Goal: Obtain resource: Download file/media

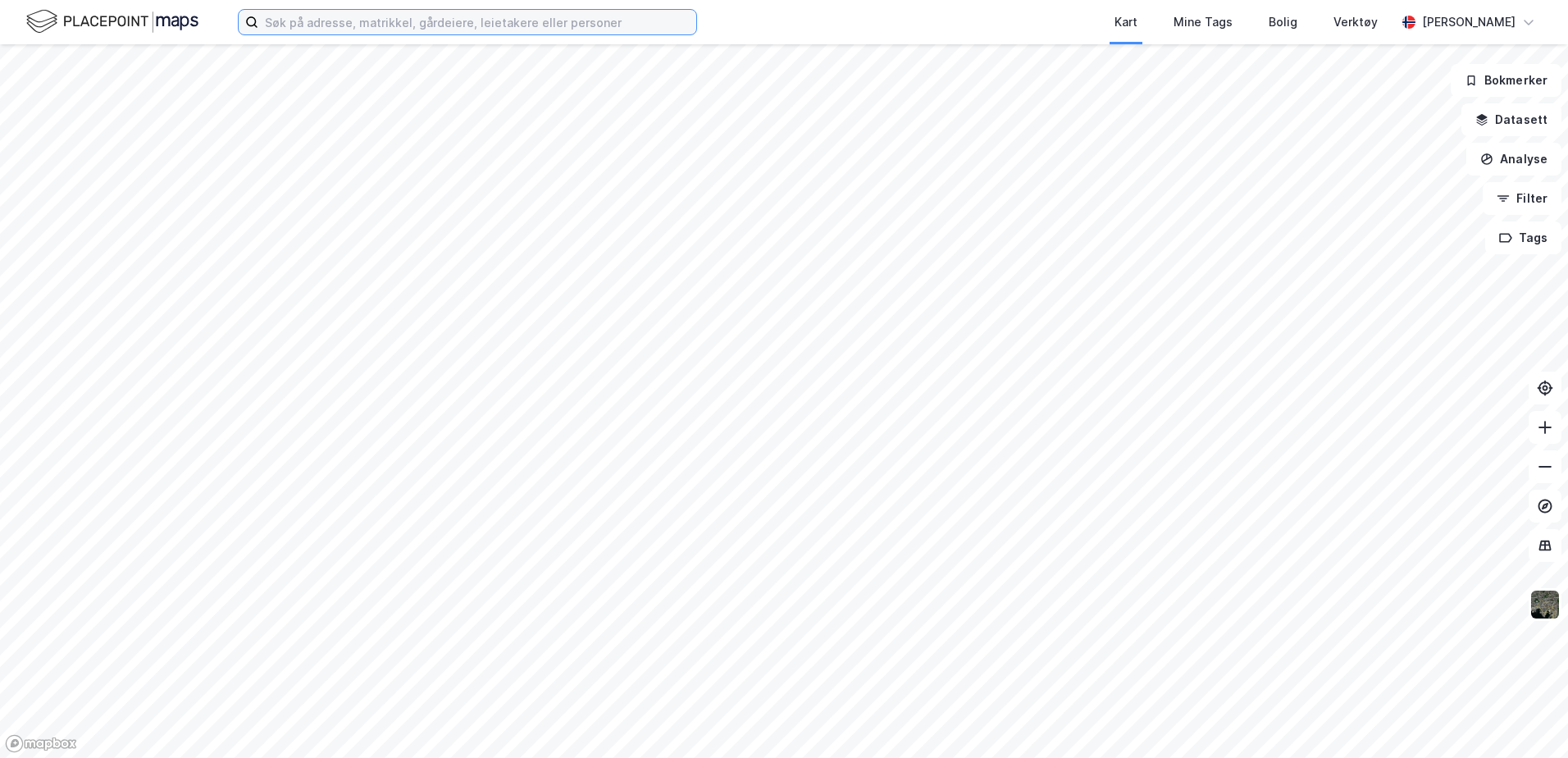
click at [287, 25] on input at bounding box center [477, 22] width 438 height 24
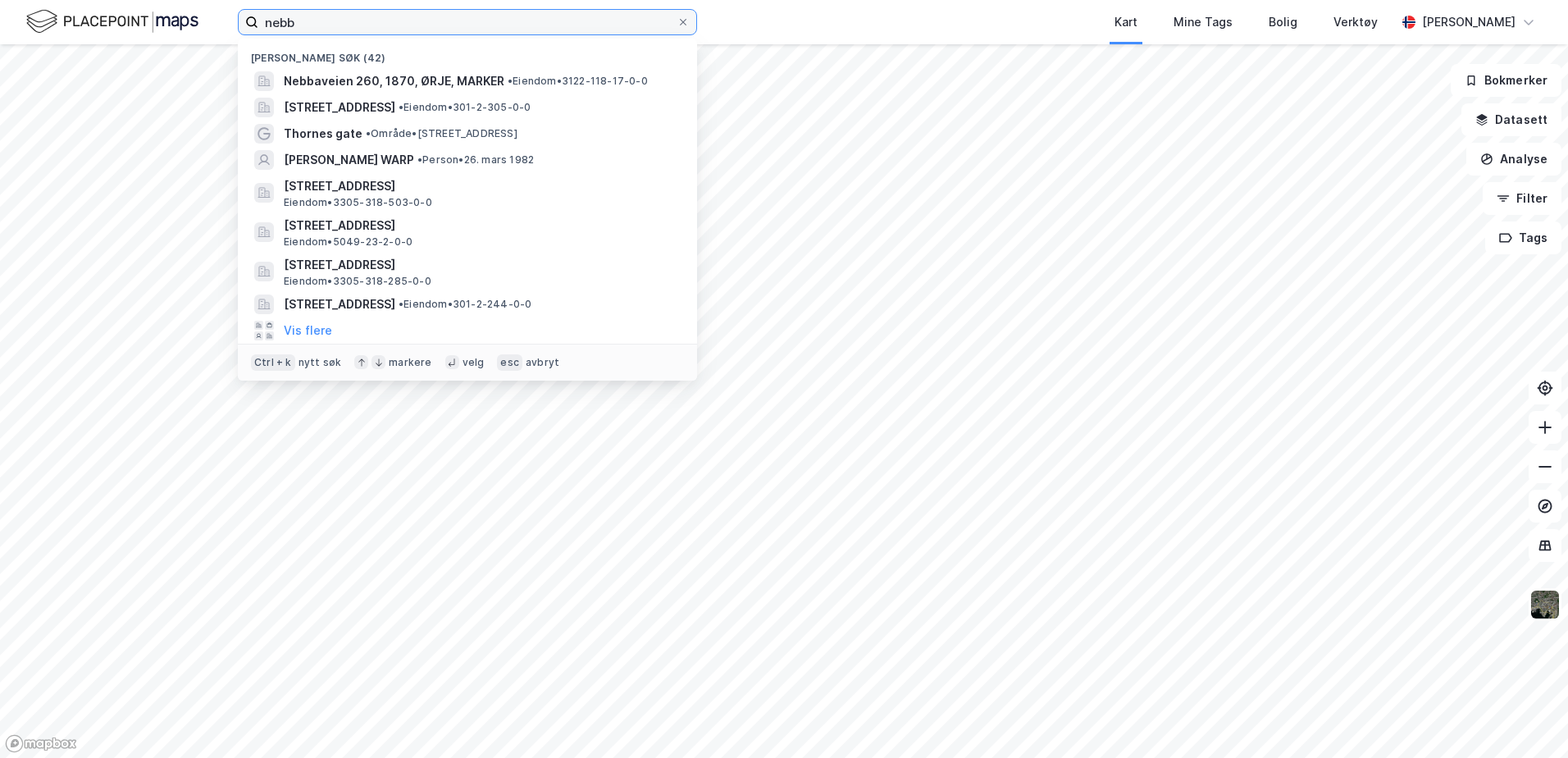
type input "nebba"
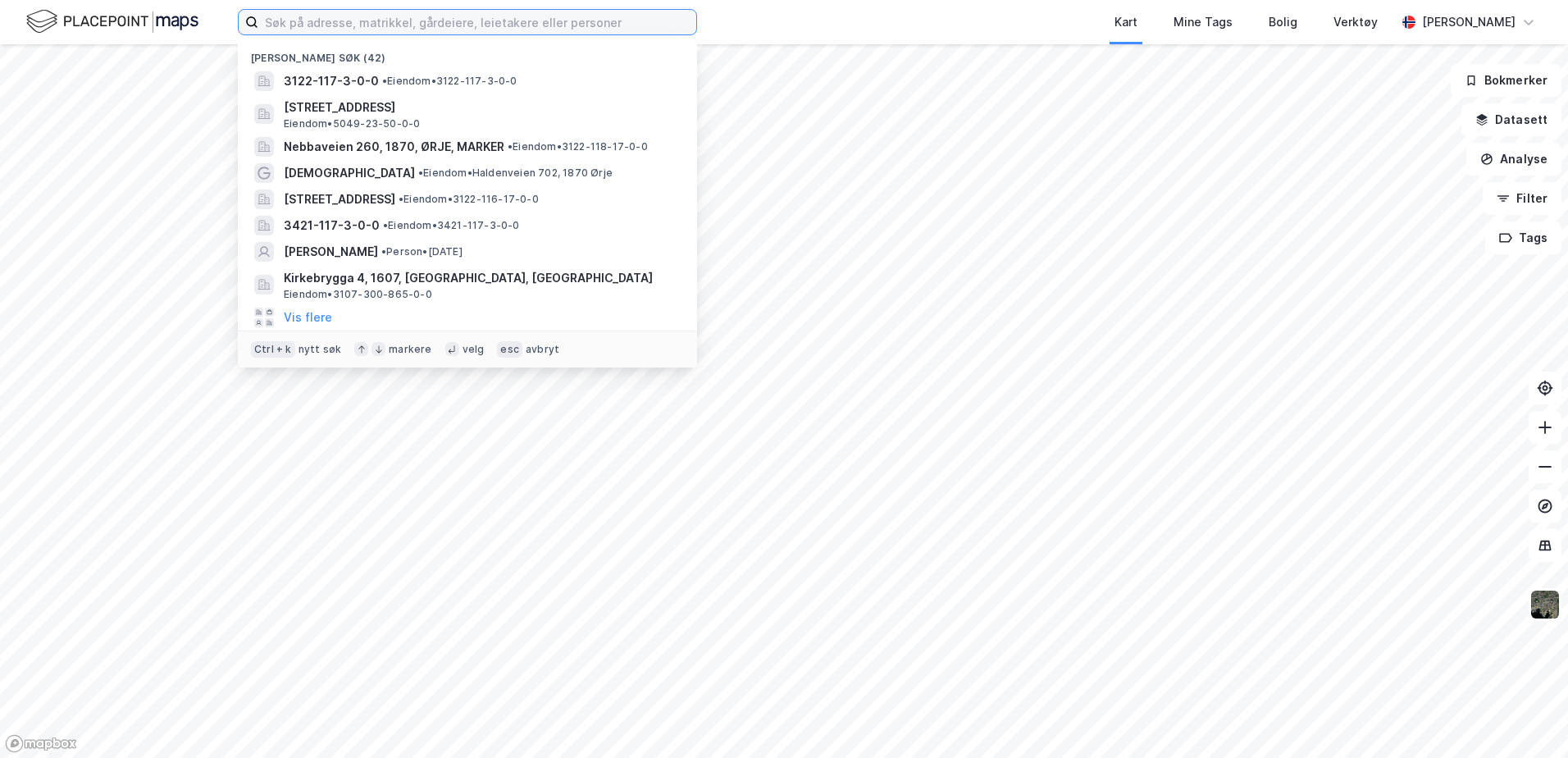
click at [412, 27] on input at bounding box center [477, 22] width 438 height 24
click at [305, 21] on input at bounding box center [477, 22] width 438 height 24
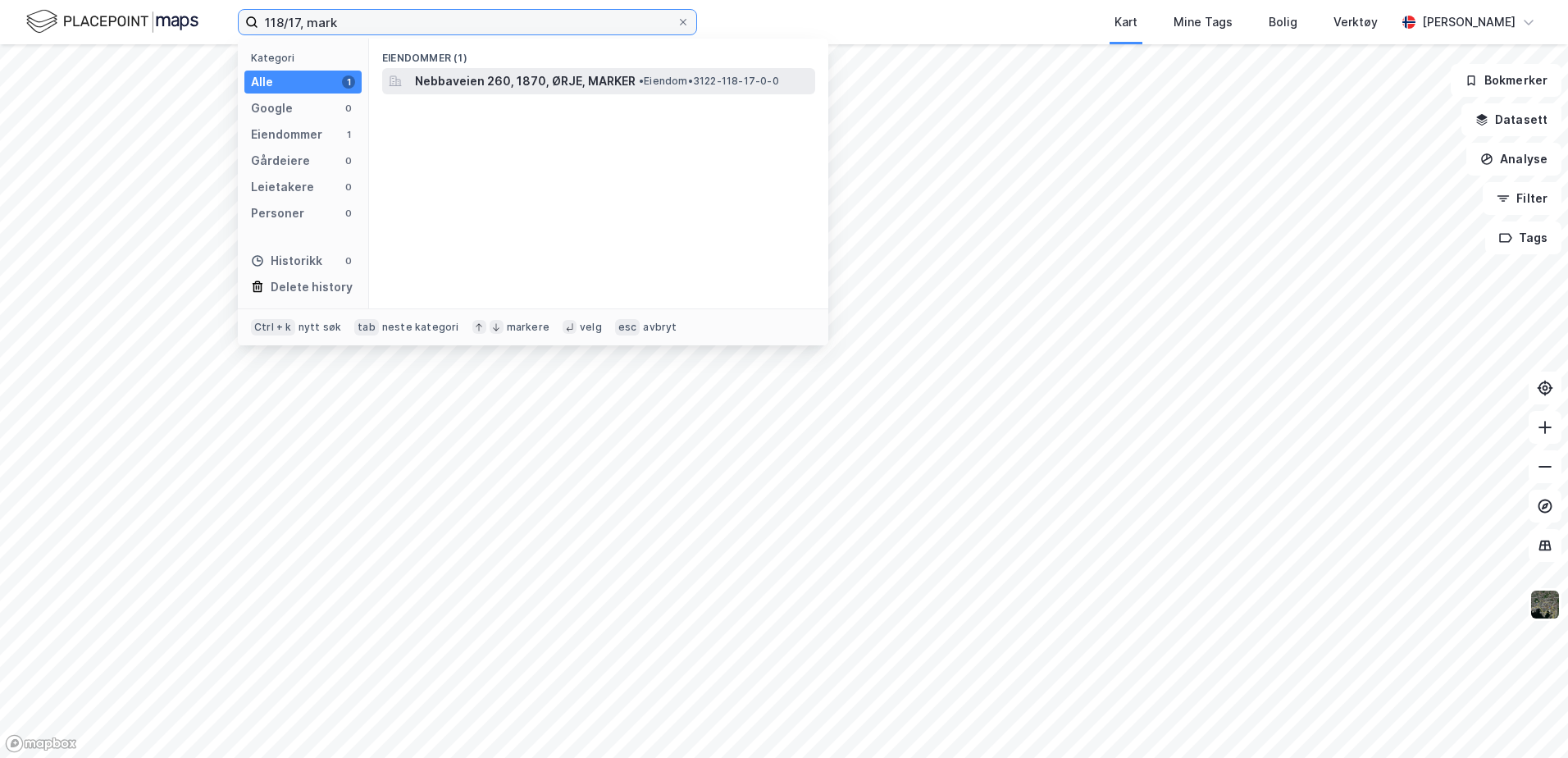
type input "118/17, mark"
click at [436, 84] on span "Nebbaveien 260, 1870, ØRJE, MARKER" at bounding box center [524, 81] width 220 height 20
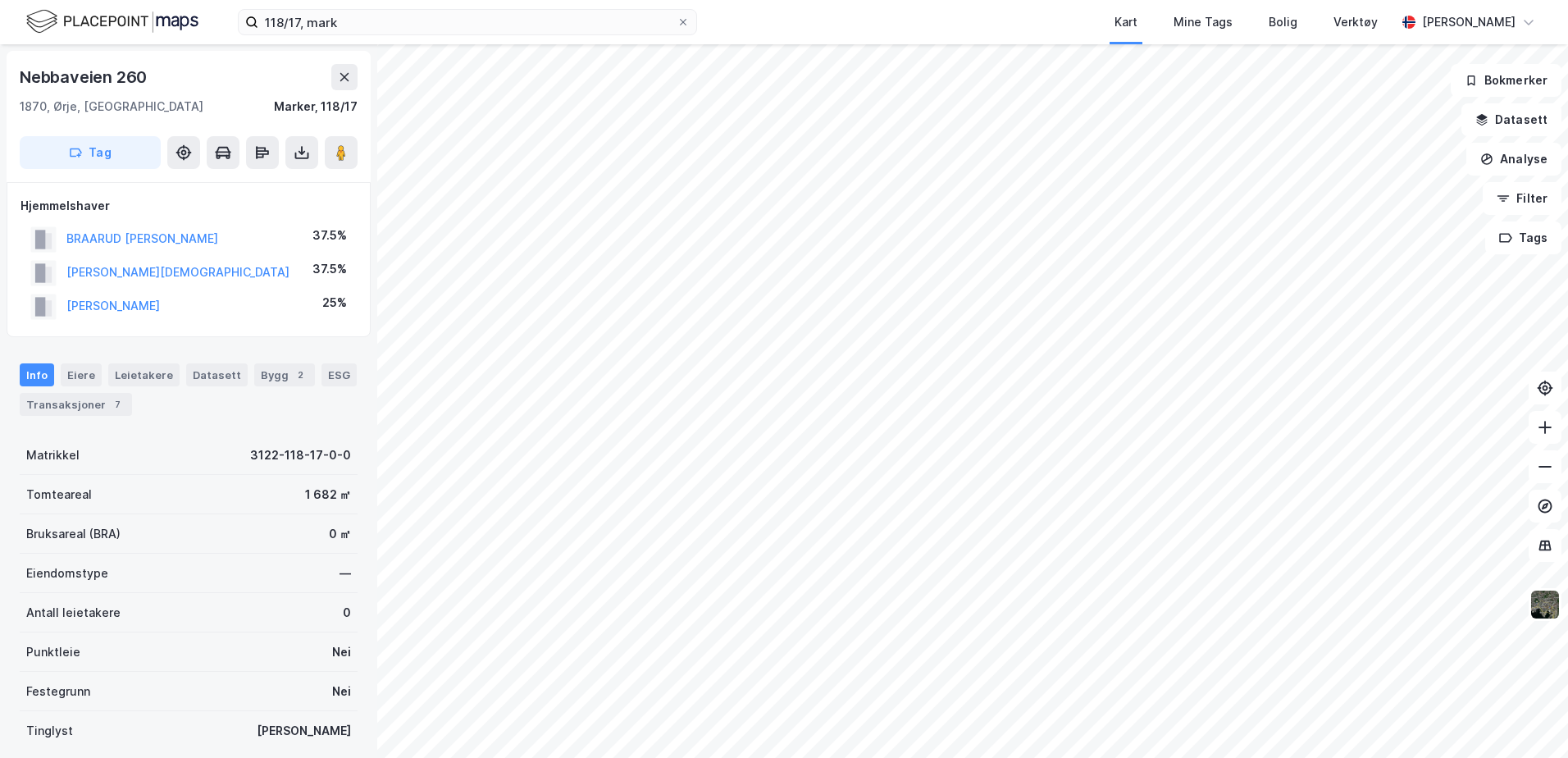
click at [152, 409] on div "Info Eiere Leietakere Datasett Bygg 2 ESG Transaksjoner 7" at bounding box center [188, 389] width 337 height 53
drag, startPoint x: 152, startPoint y: 409, endPoint x: 90, endPoint y: 408, distance: 62.0
click at [90, 408] on div "Transaksjoner 7" at bounding box center [75, 404] width 112 height 22
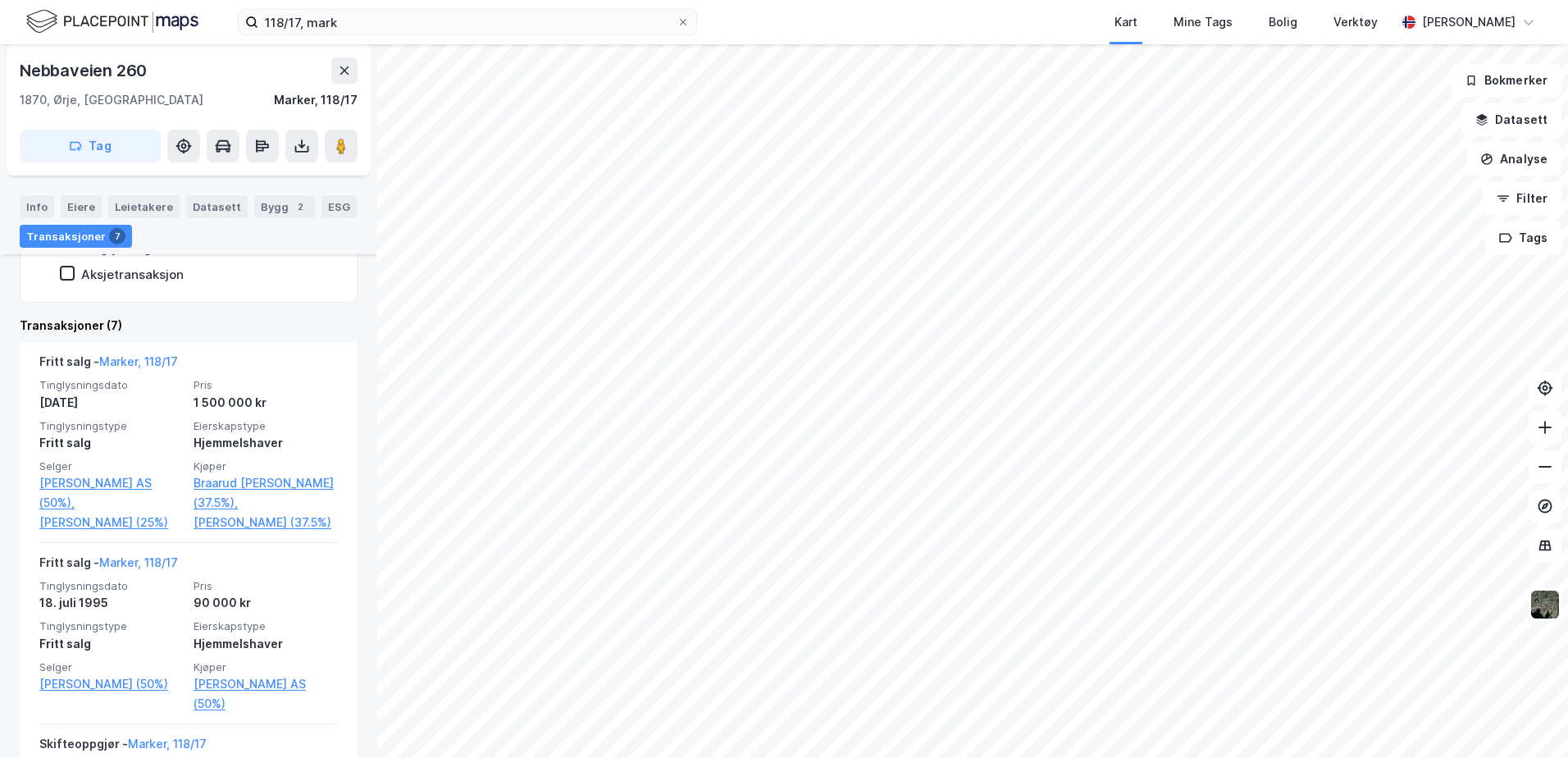
scroll to position [334, 0]
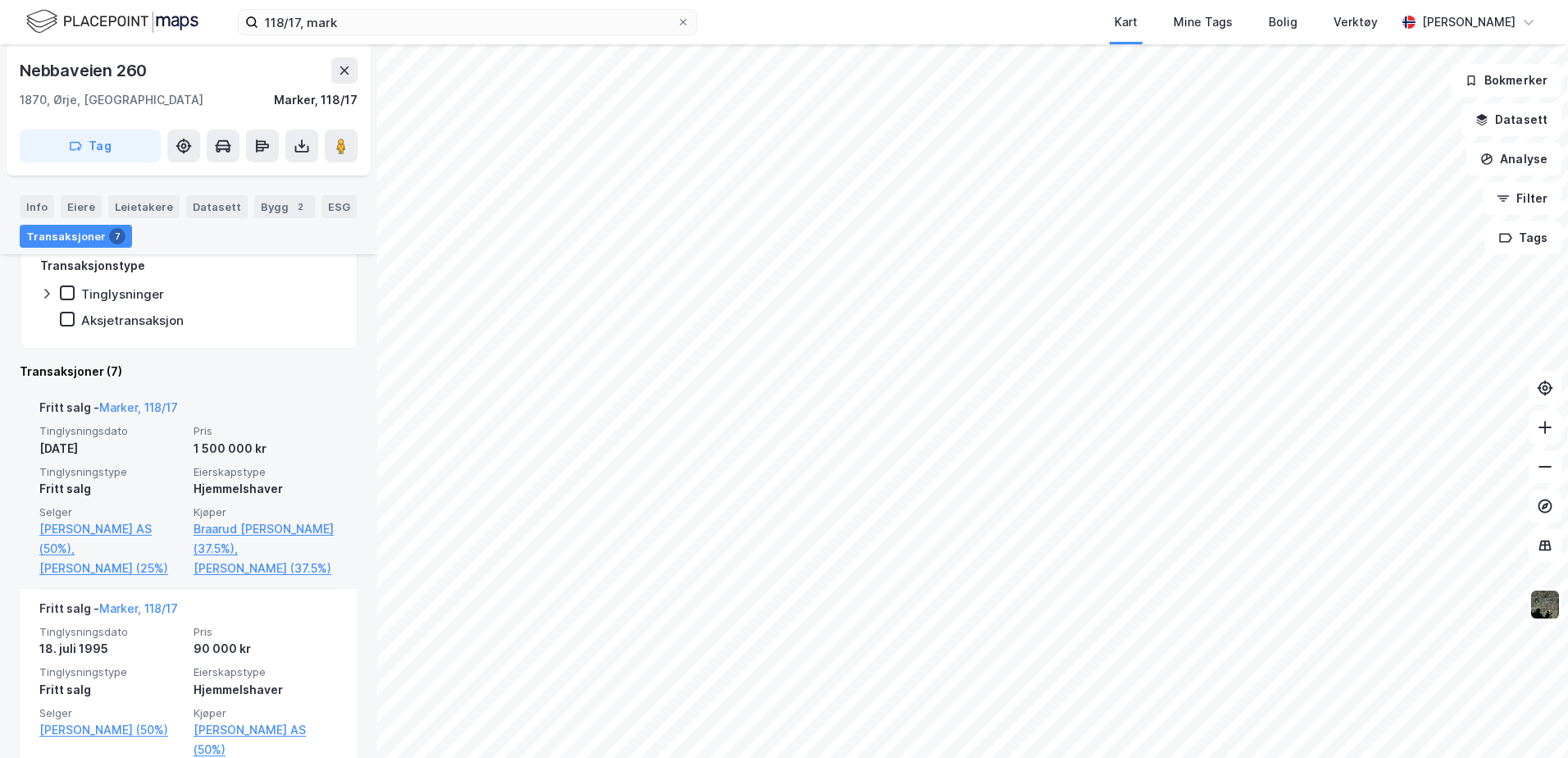
click at [213, 450] on div "1 500 000 kr" at bounding box center [266, 448] width 145 height 20
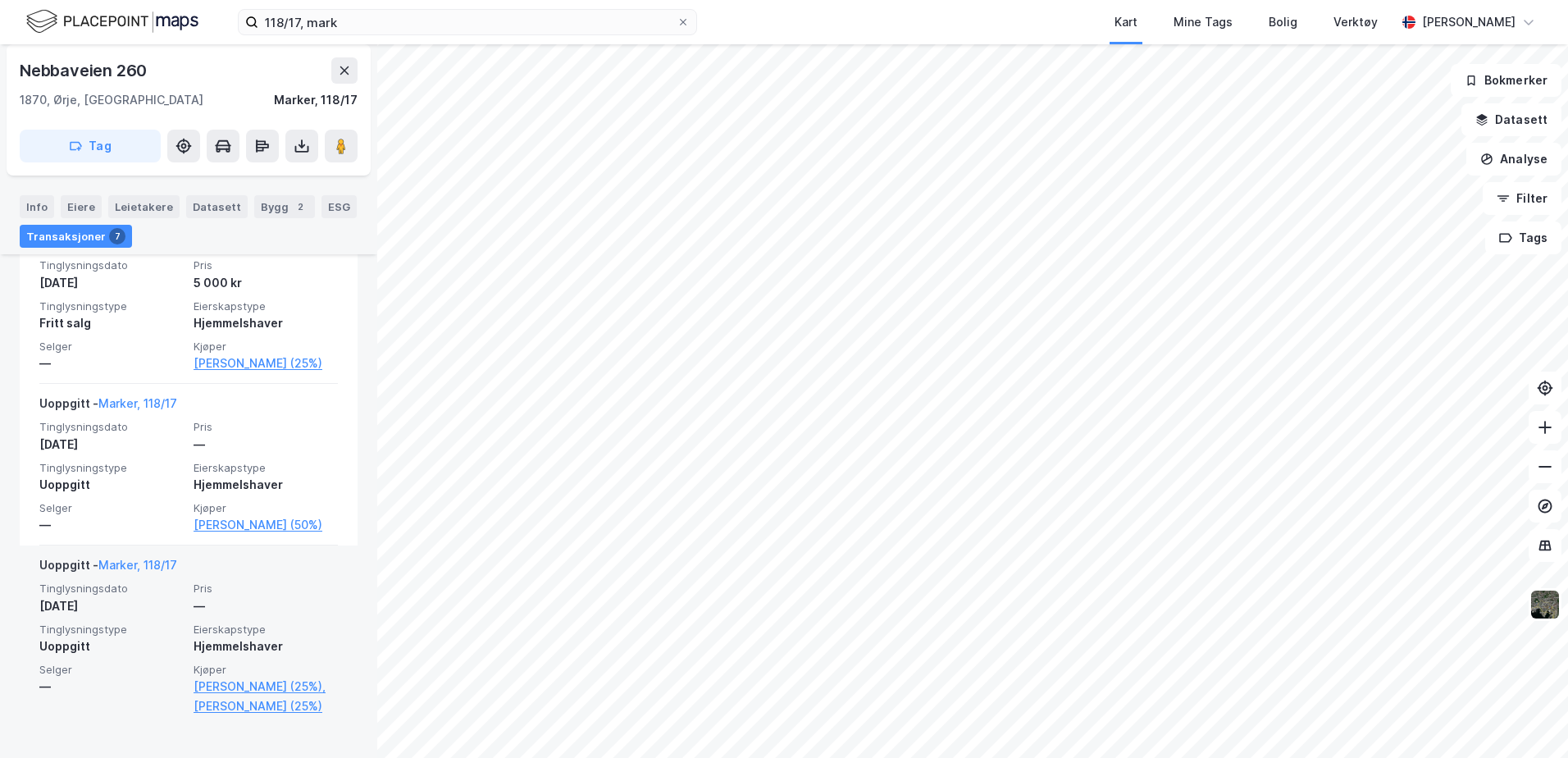
scroll to position [1252, 0]
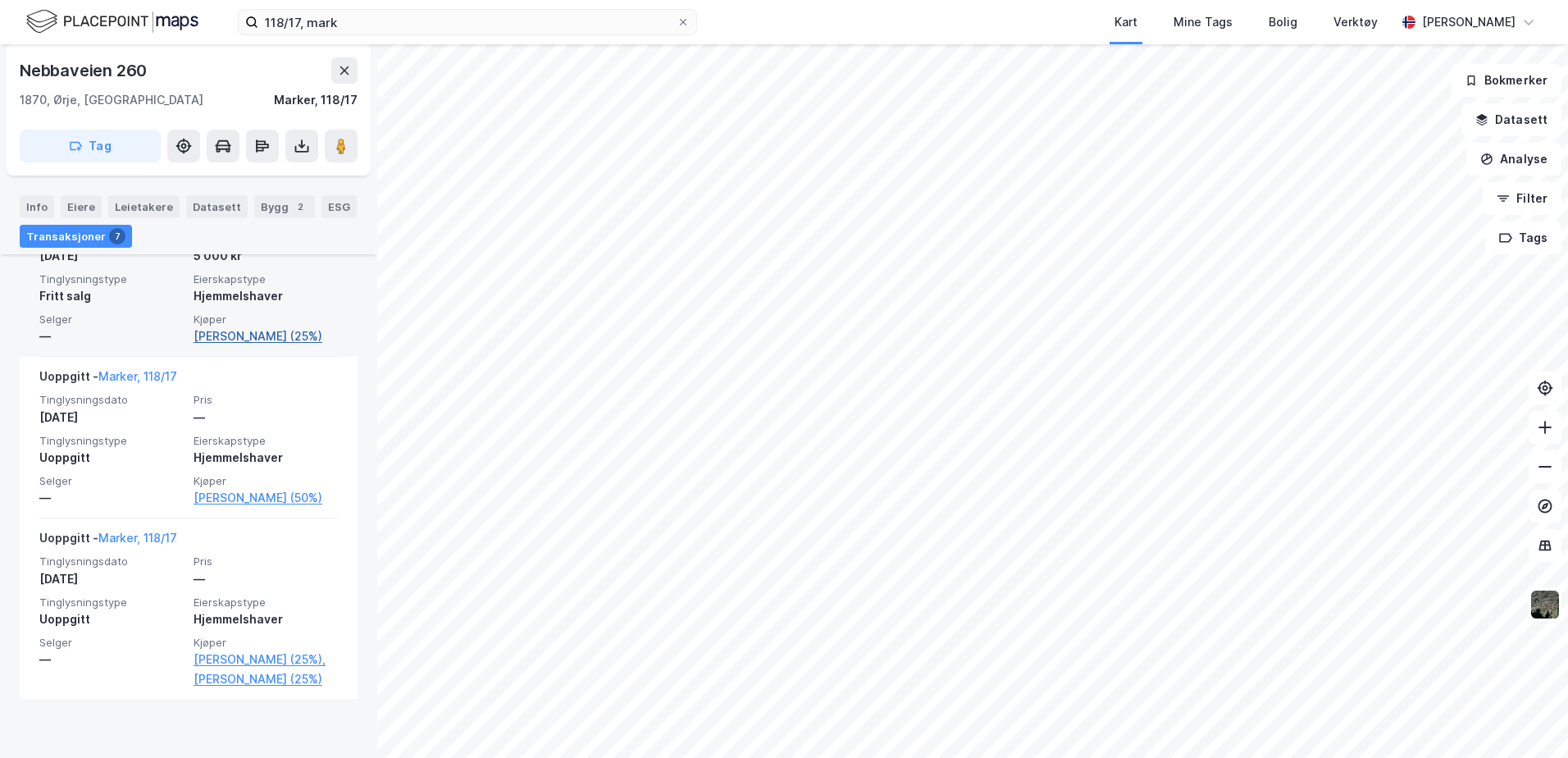
click at [194, 334] on link "Braarud Reni Marie (25%)" at bounding box center [266, 336] width 145 height 20
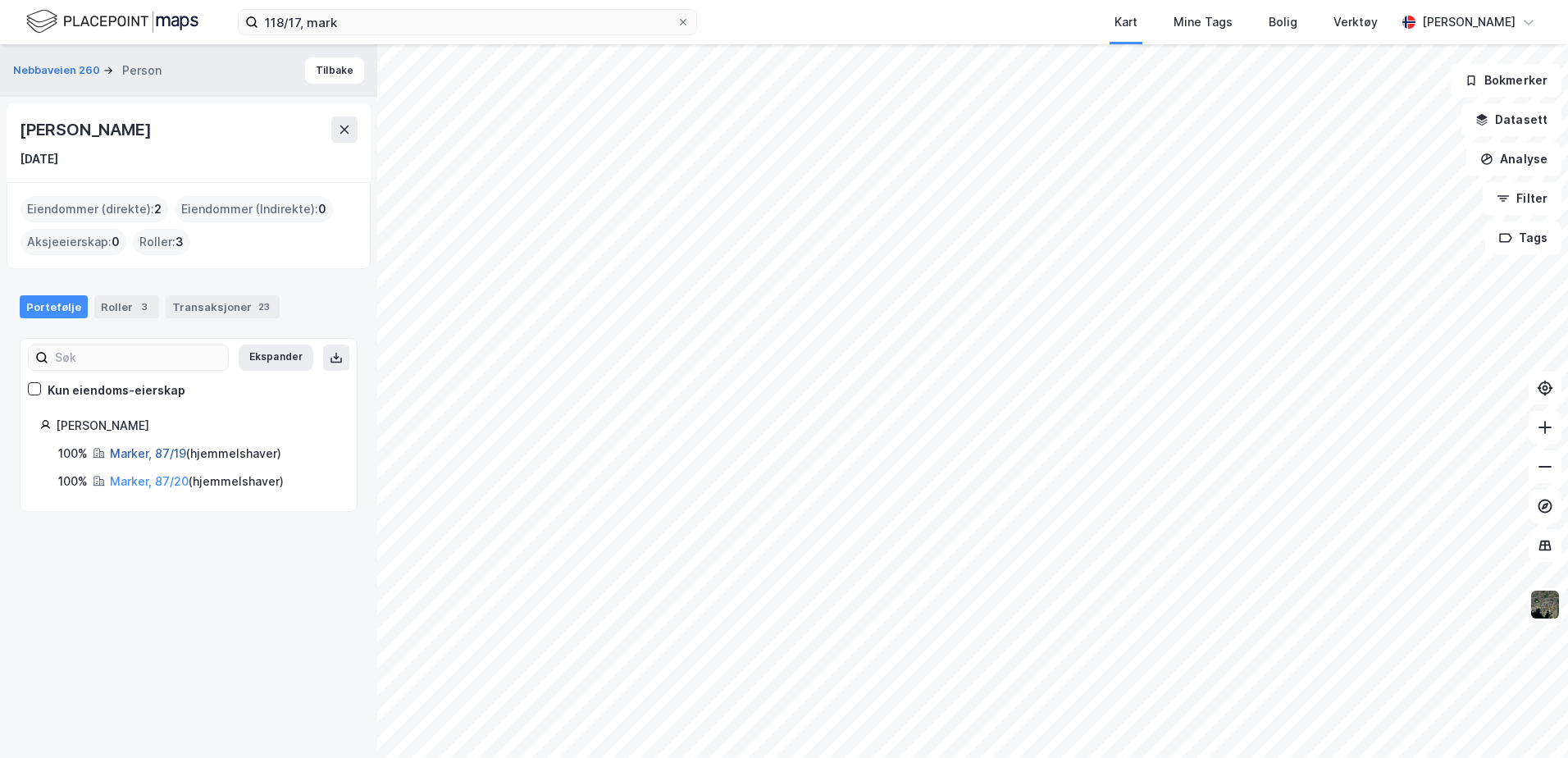
click at [136, 448] on link "Marker, 87/19" at bounding box center [148, 453] width 76 height 14
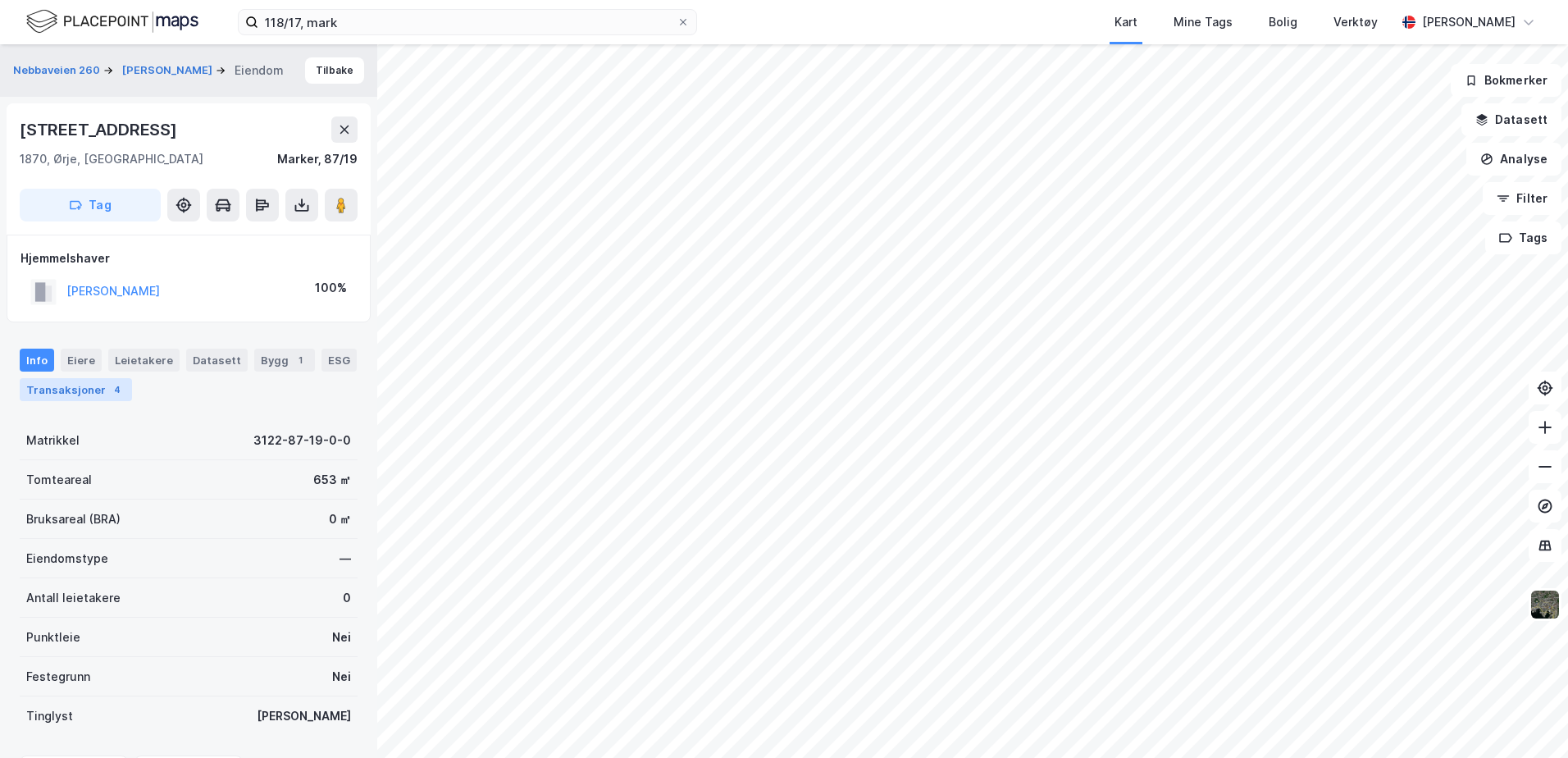
click at [47, 388] on div "Transaksjoner 4" at bounding box center [75, 388] width 112 height 22
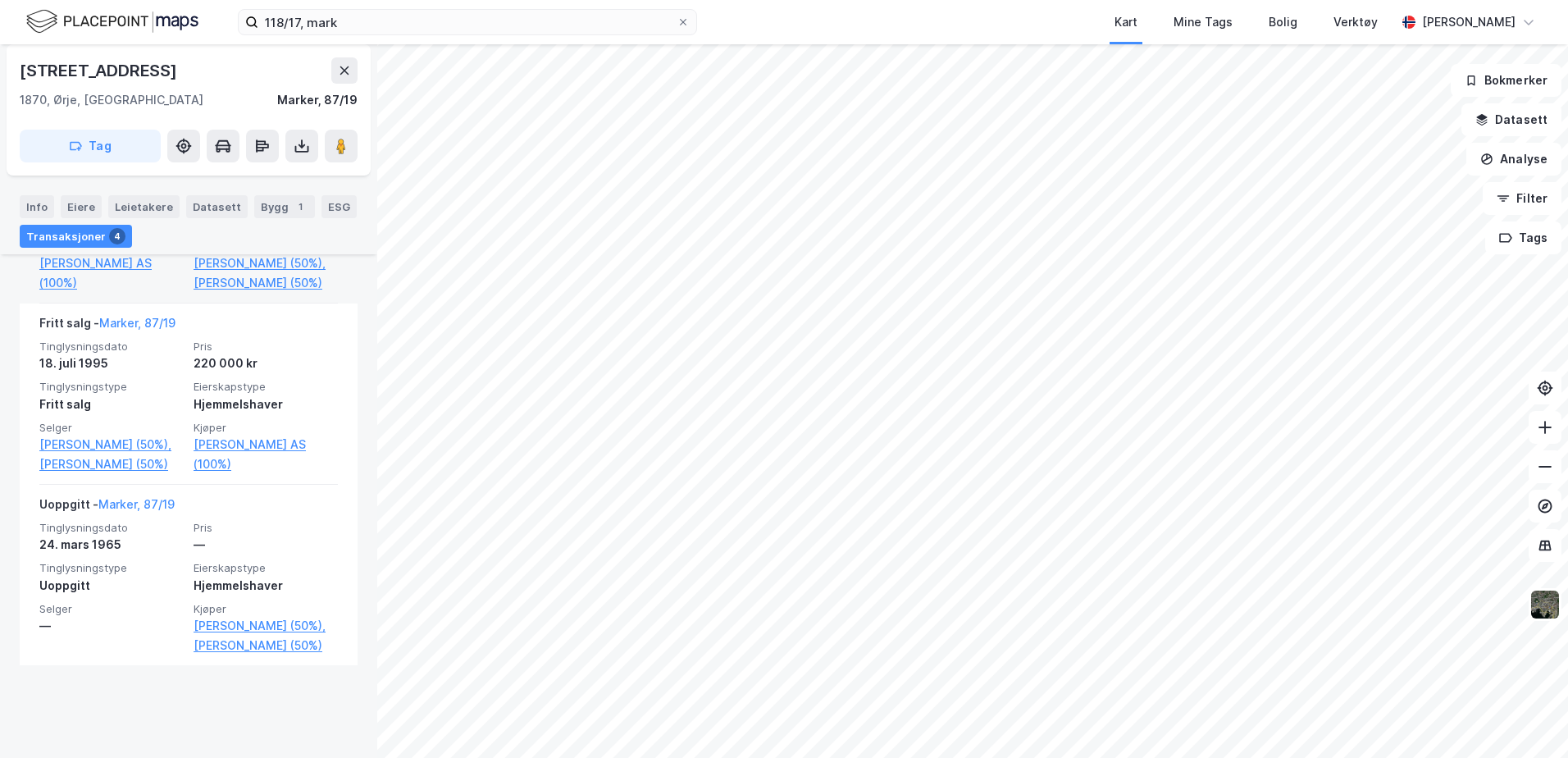
scroll to position [773, 0]
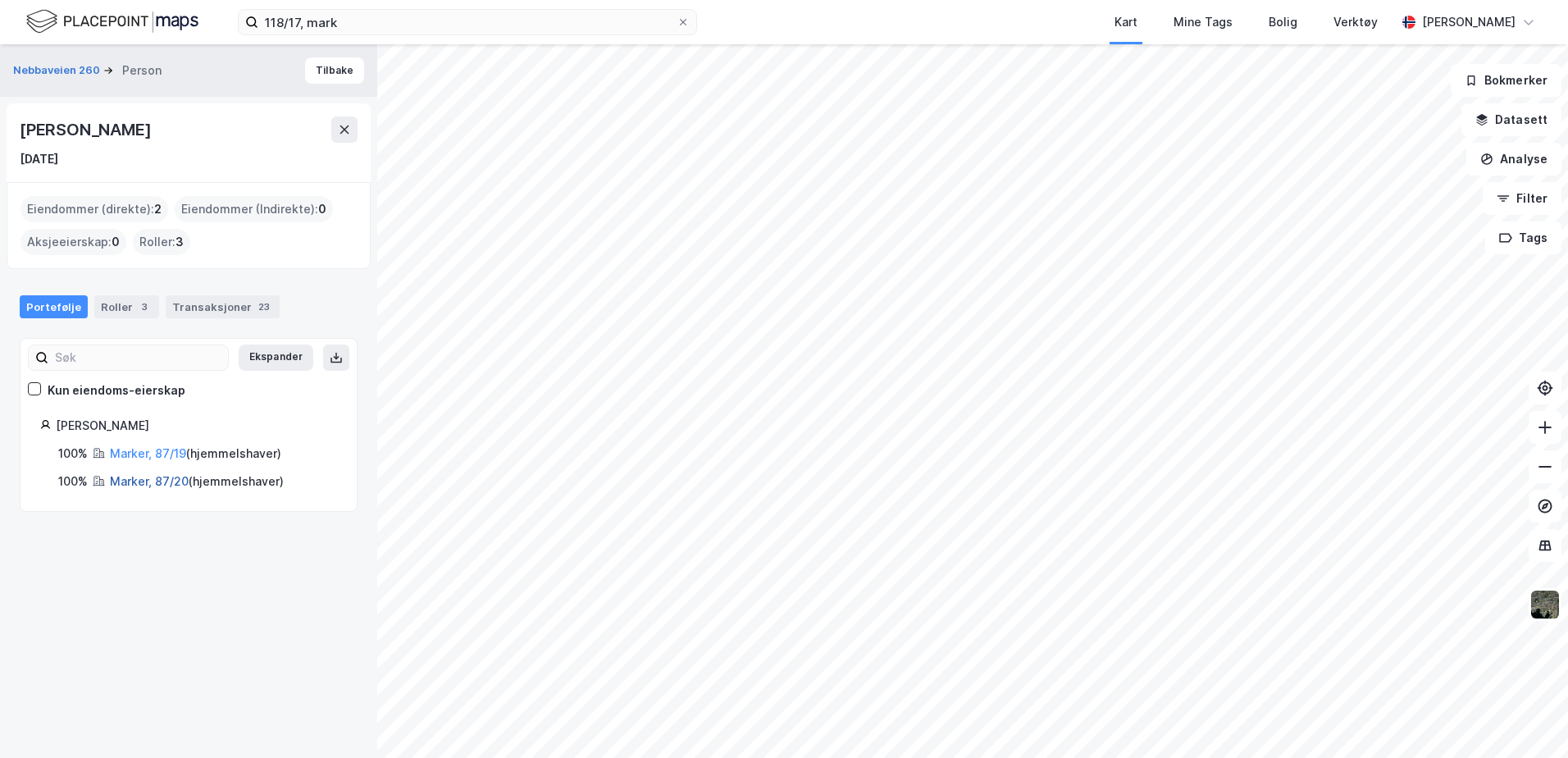
click at [156, 475] on link "Marker, 87/20" at bounding box center [149, 481] width 78 height 14
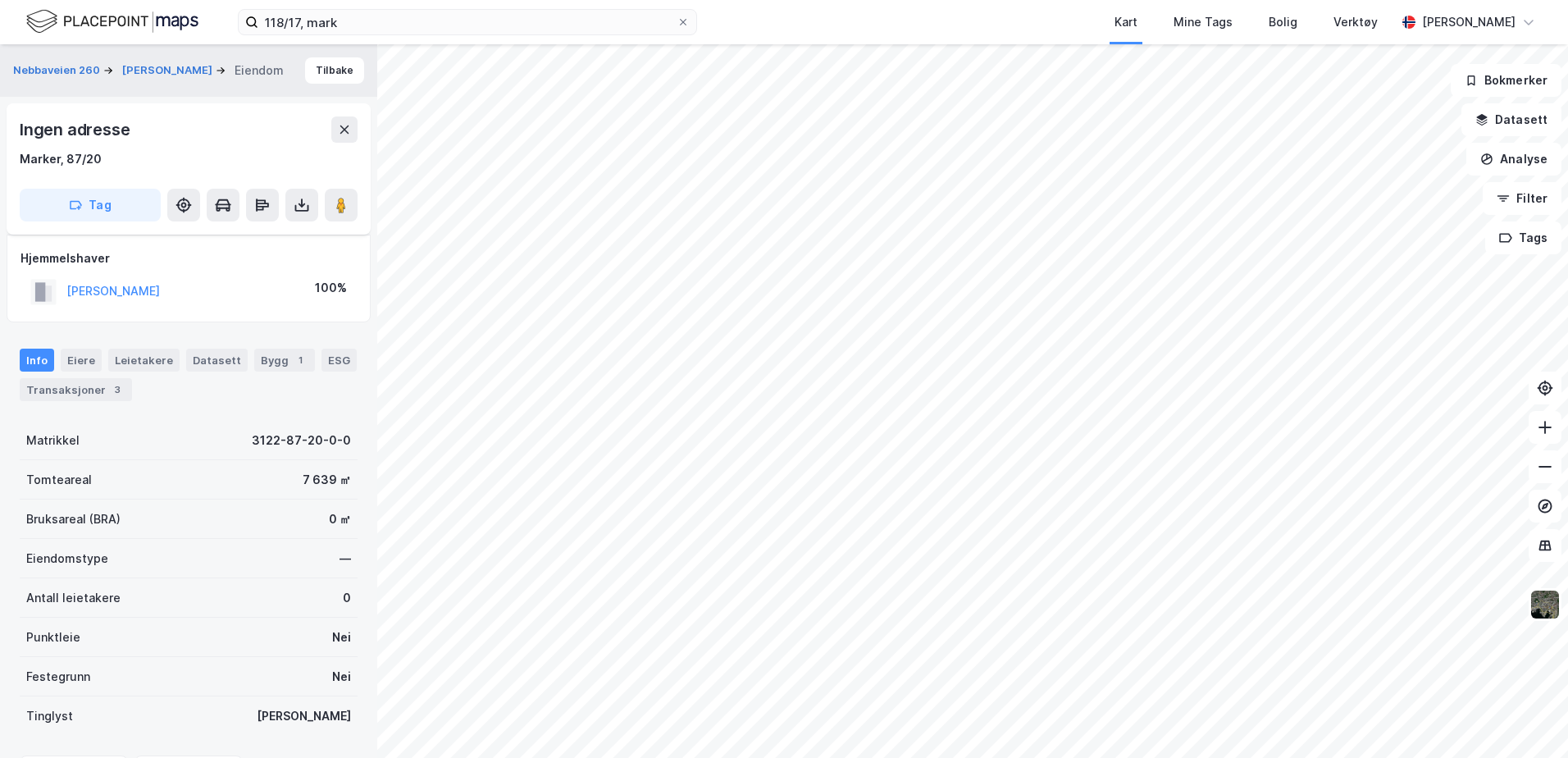
scroll to position [104, 0]
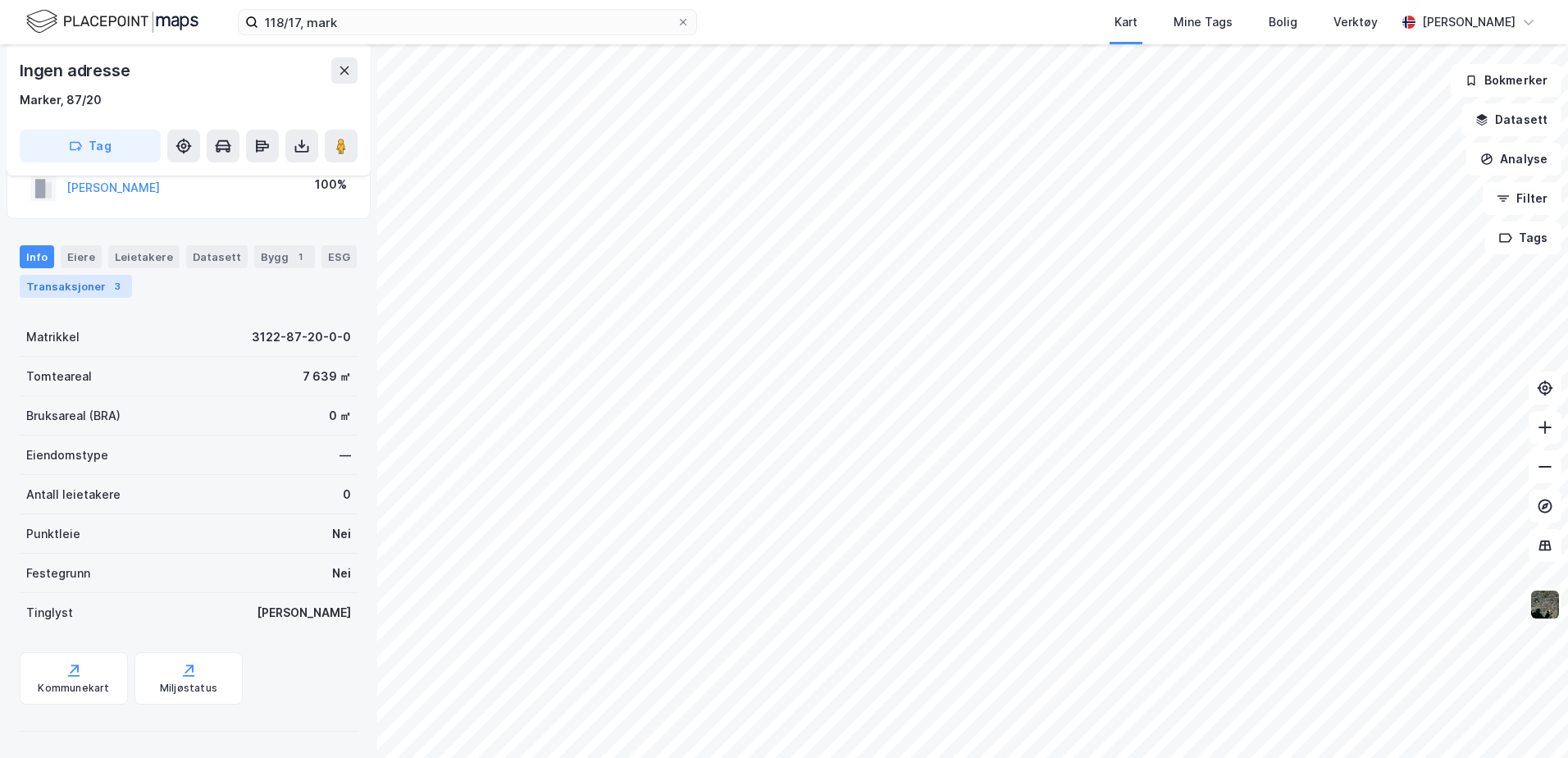
click at [38, 287] on div "Transaksjoner 3" at bounding box center [75, 286] width 112 height 22
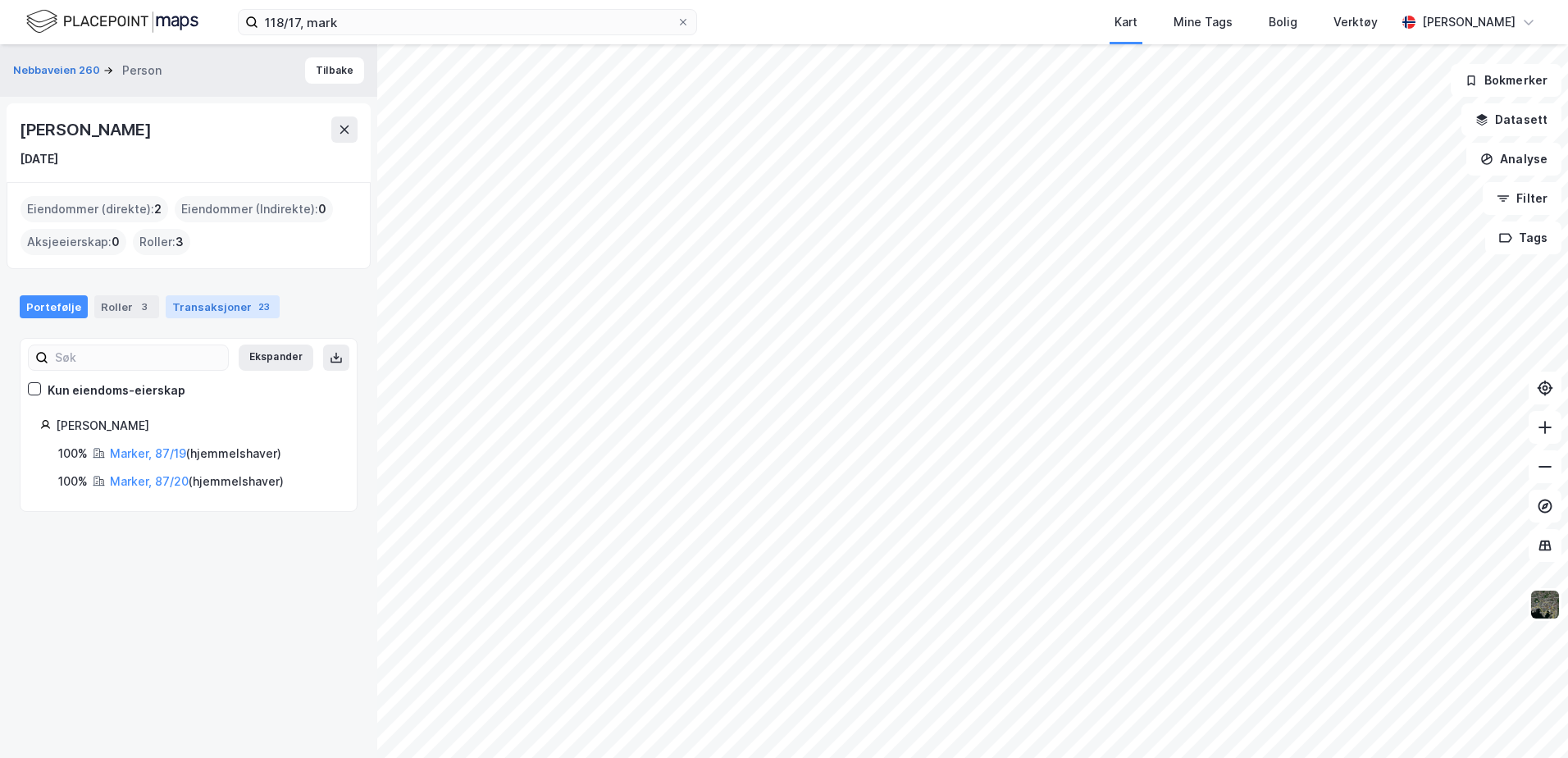
click at [224, 301] on div "Transaksjoner 23" at bounding box center [222, 306] width 114 height 22
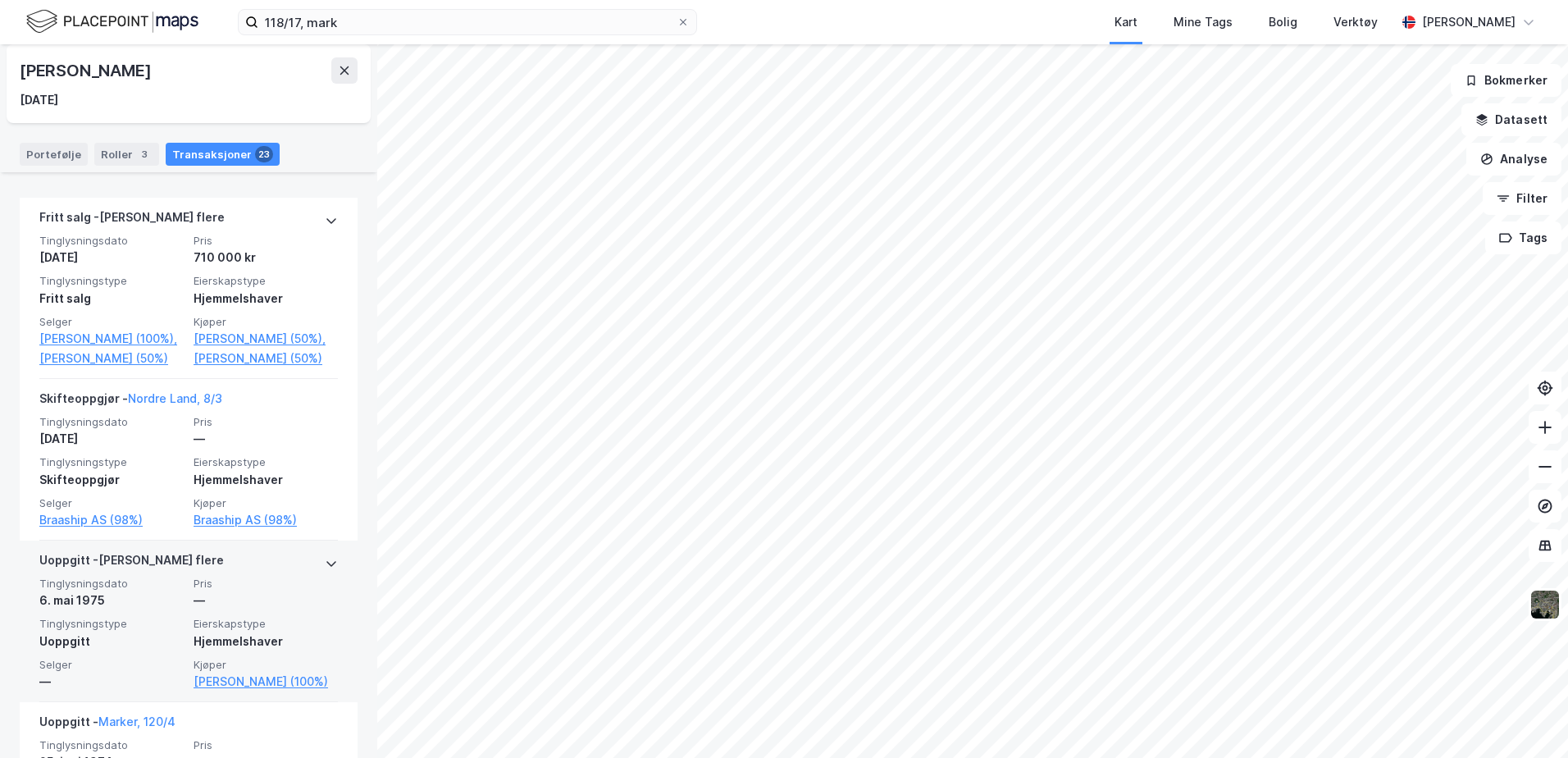
scroll to position [4755, 0]
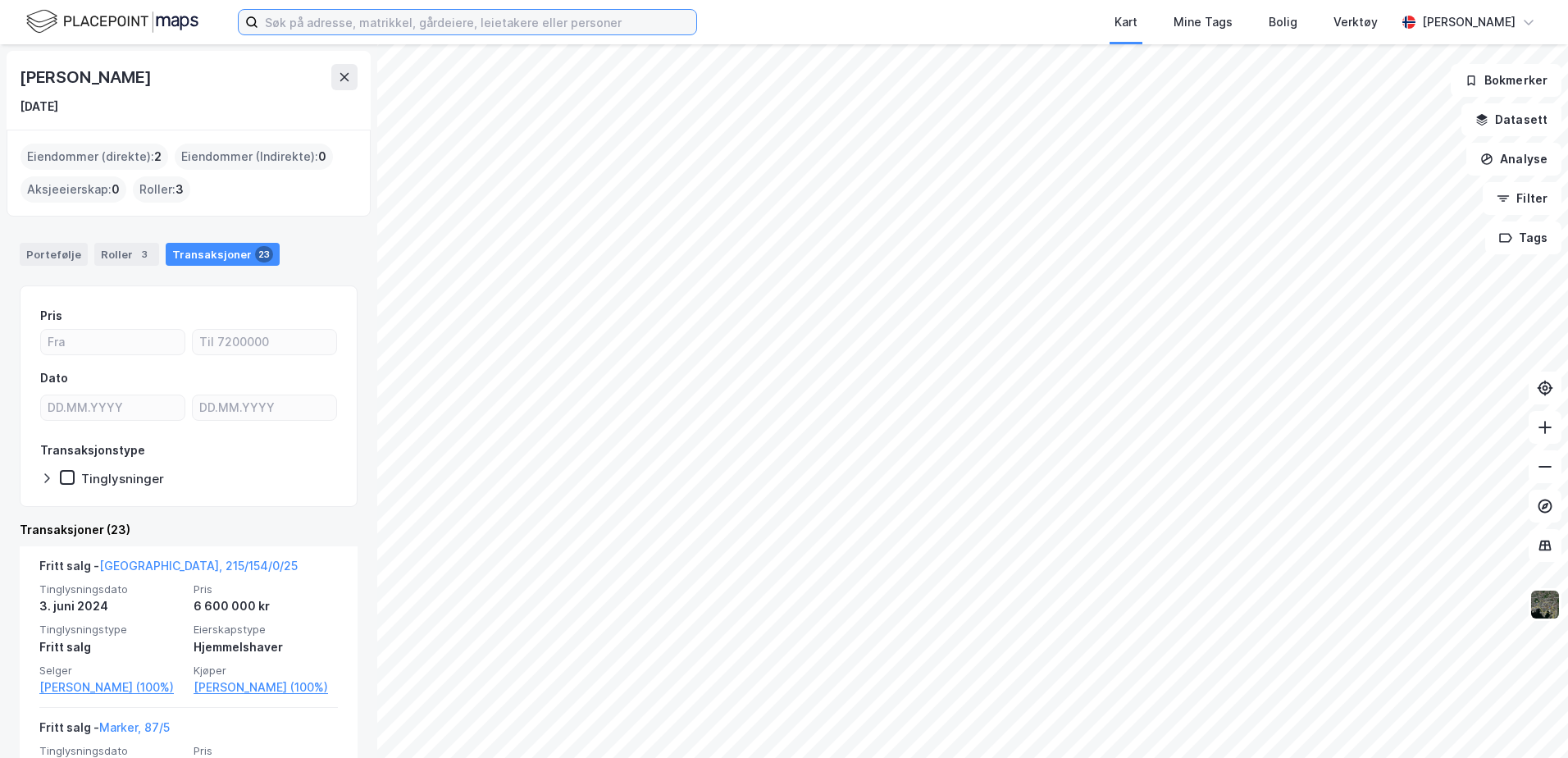
click at [285, 22] on input at bounding box center [477, 22] width 438 height 24
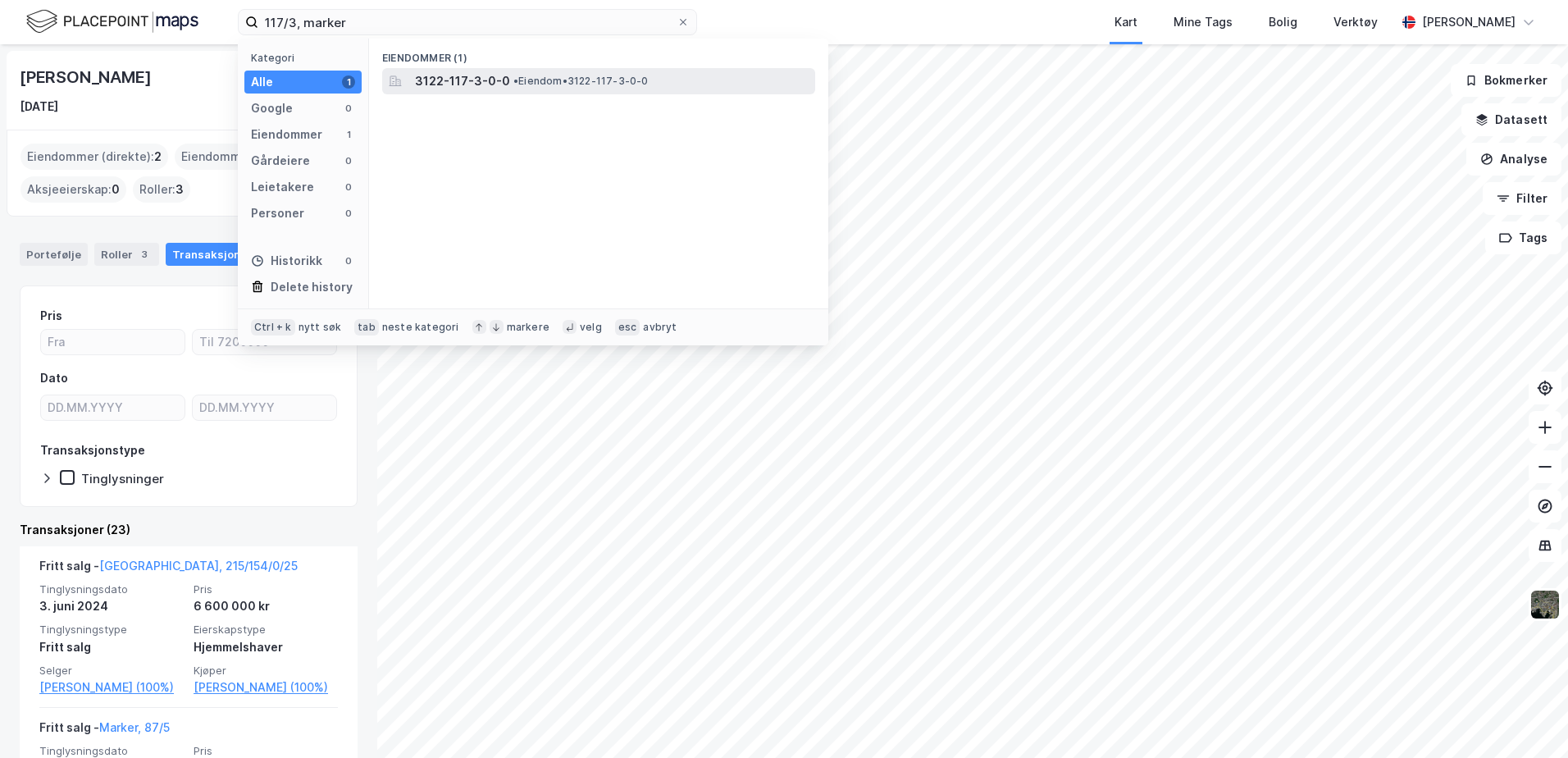
click at [506, 84] on div "3122-117-3-0-0 • Eiendom • 3122-117-3-0-0" at bounding box center [613, 81] width 397 height 20
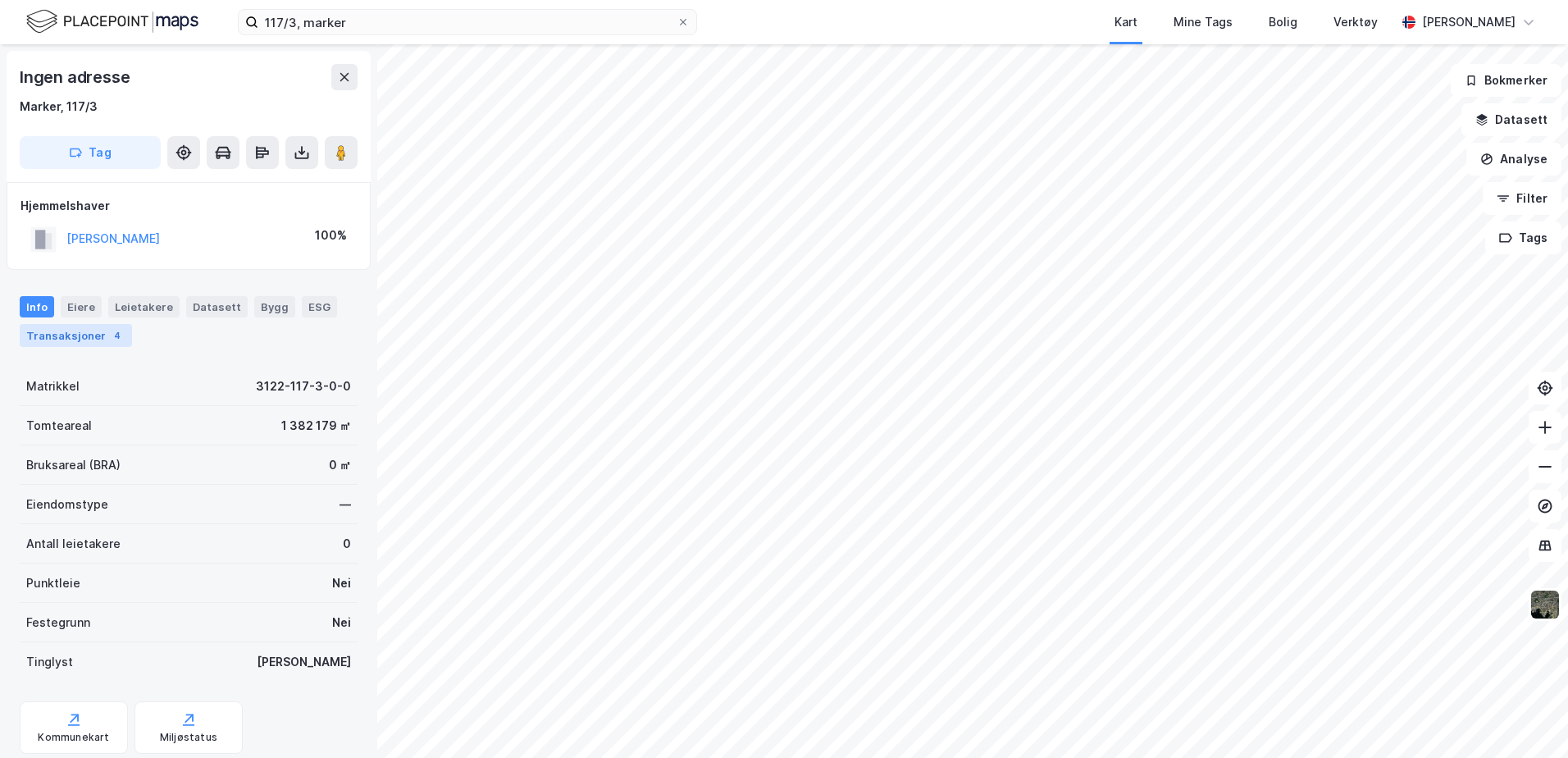
click at [41, 331] on div "Transaksjoner 4" at bounding box center [75, 334] width 112 height 22
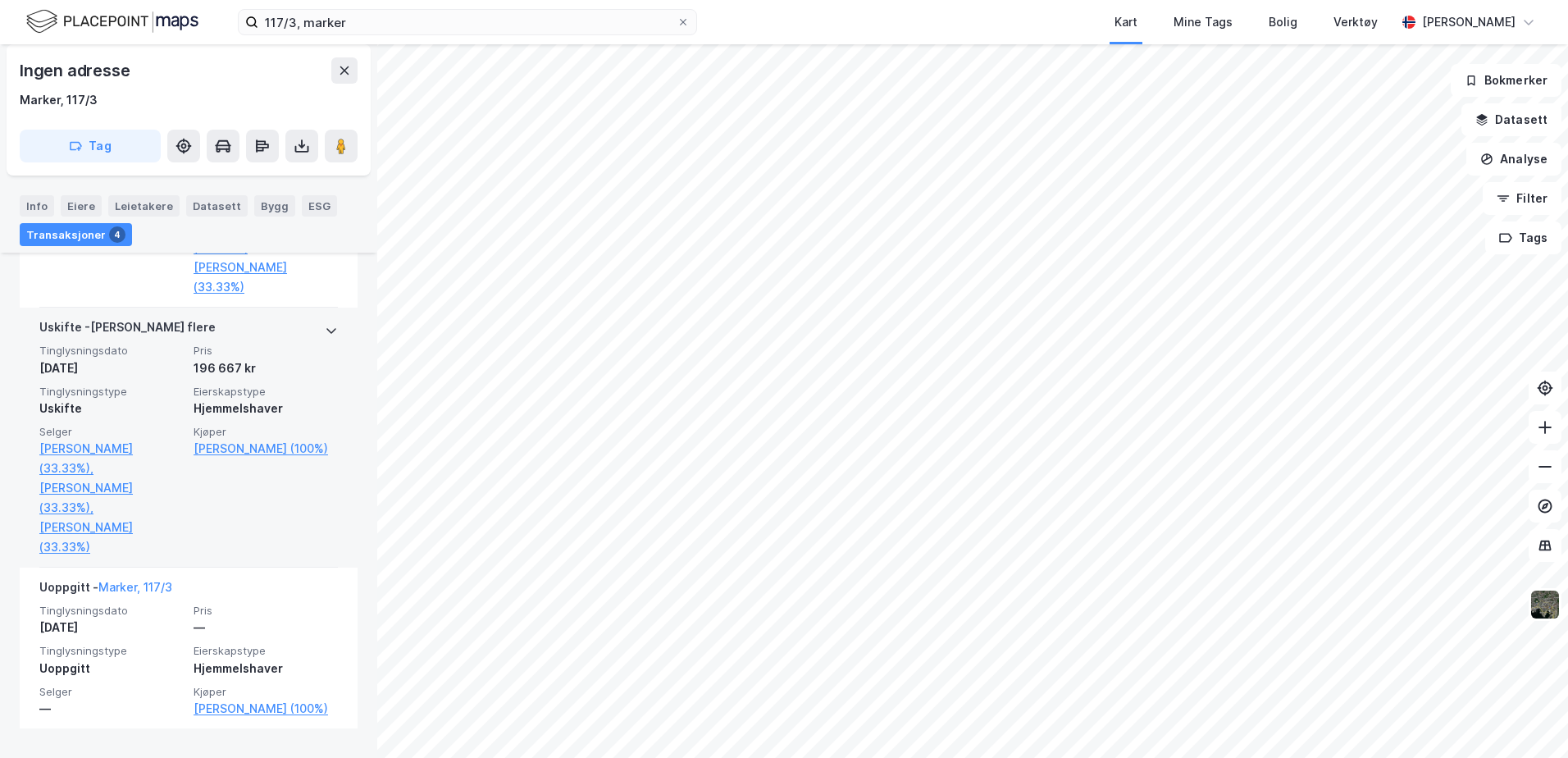
scroll to position [779, 0]
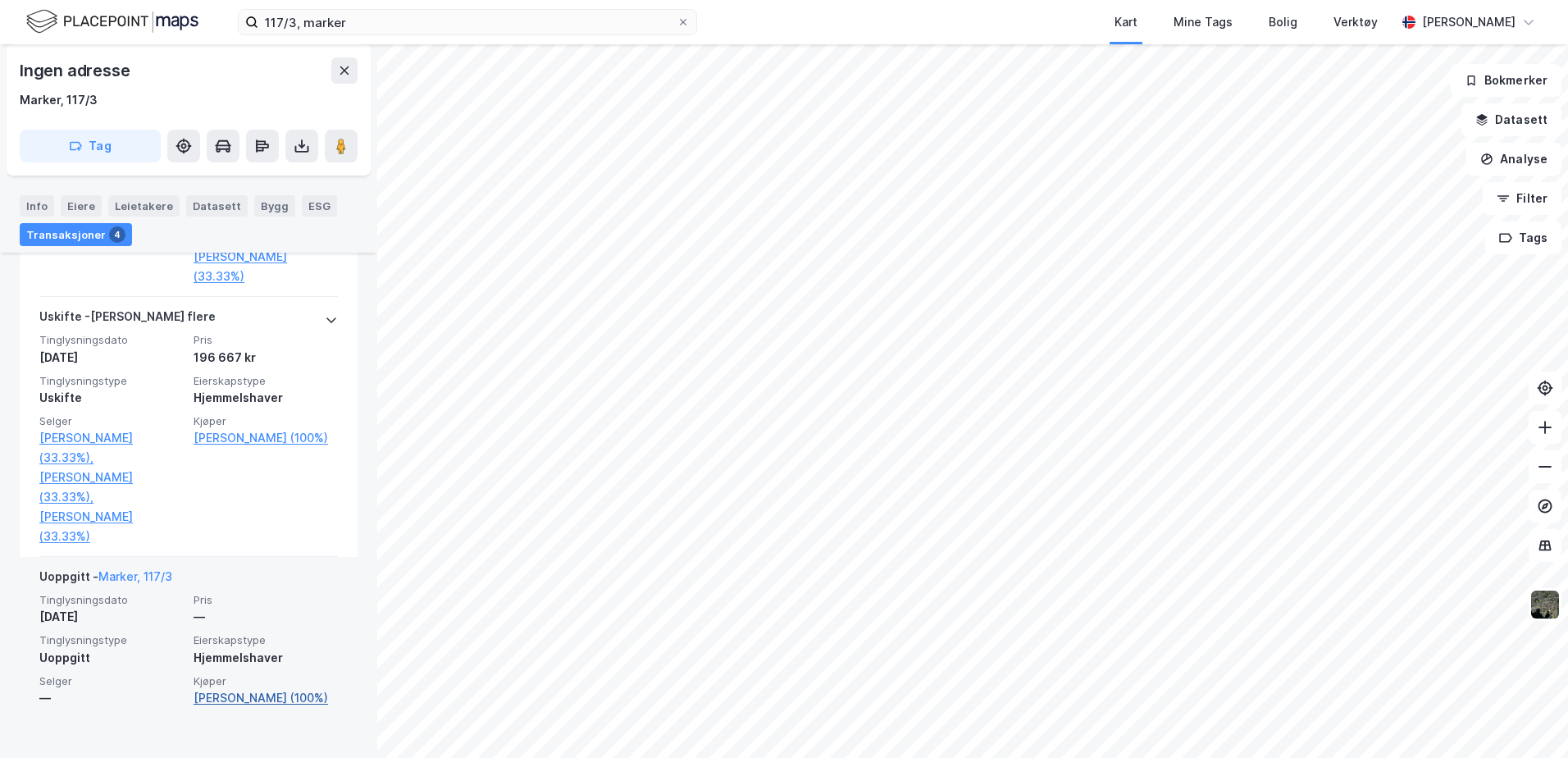
click at [225, 707] on link "[PERSON_NAME] (100%)" at bounding box center [266, 697] width 145 height 20
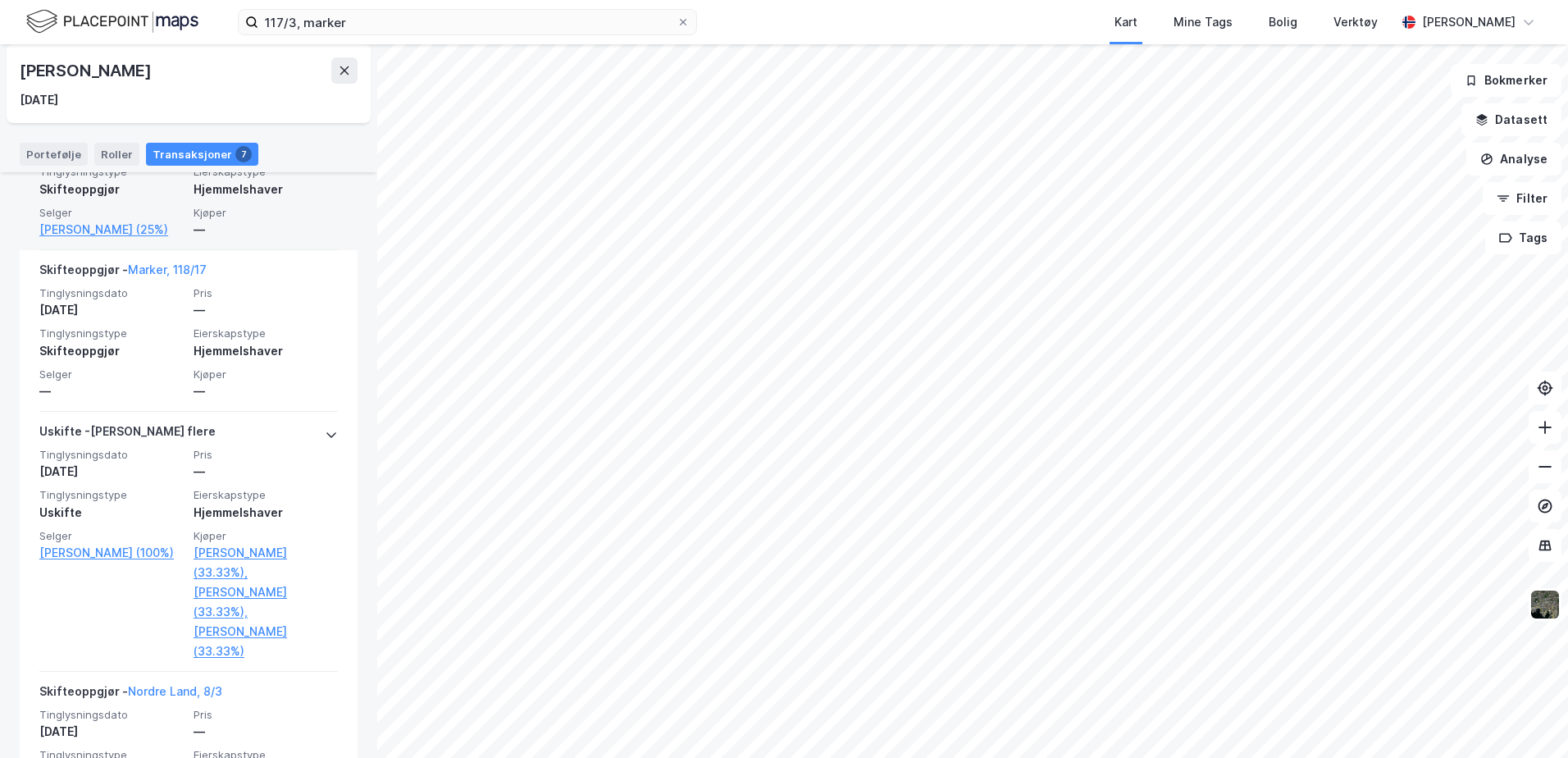
scroll to position [574, 0]
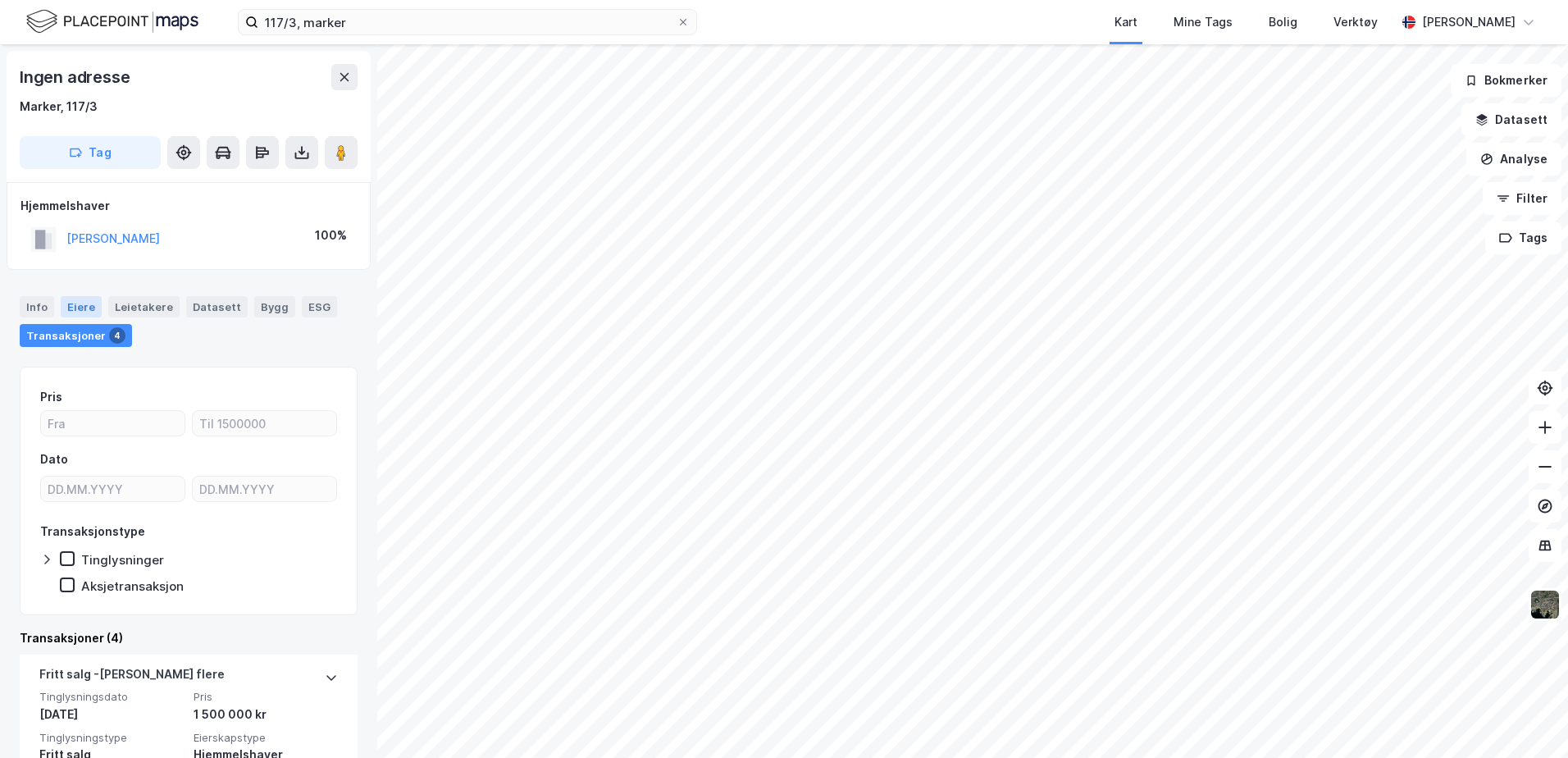
click at [73, 299] on div "Eiere" at bounding box center [81, 307] width 41 height 22
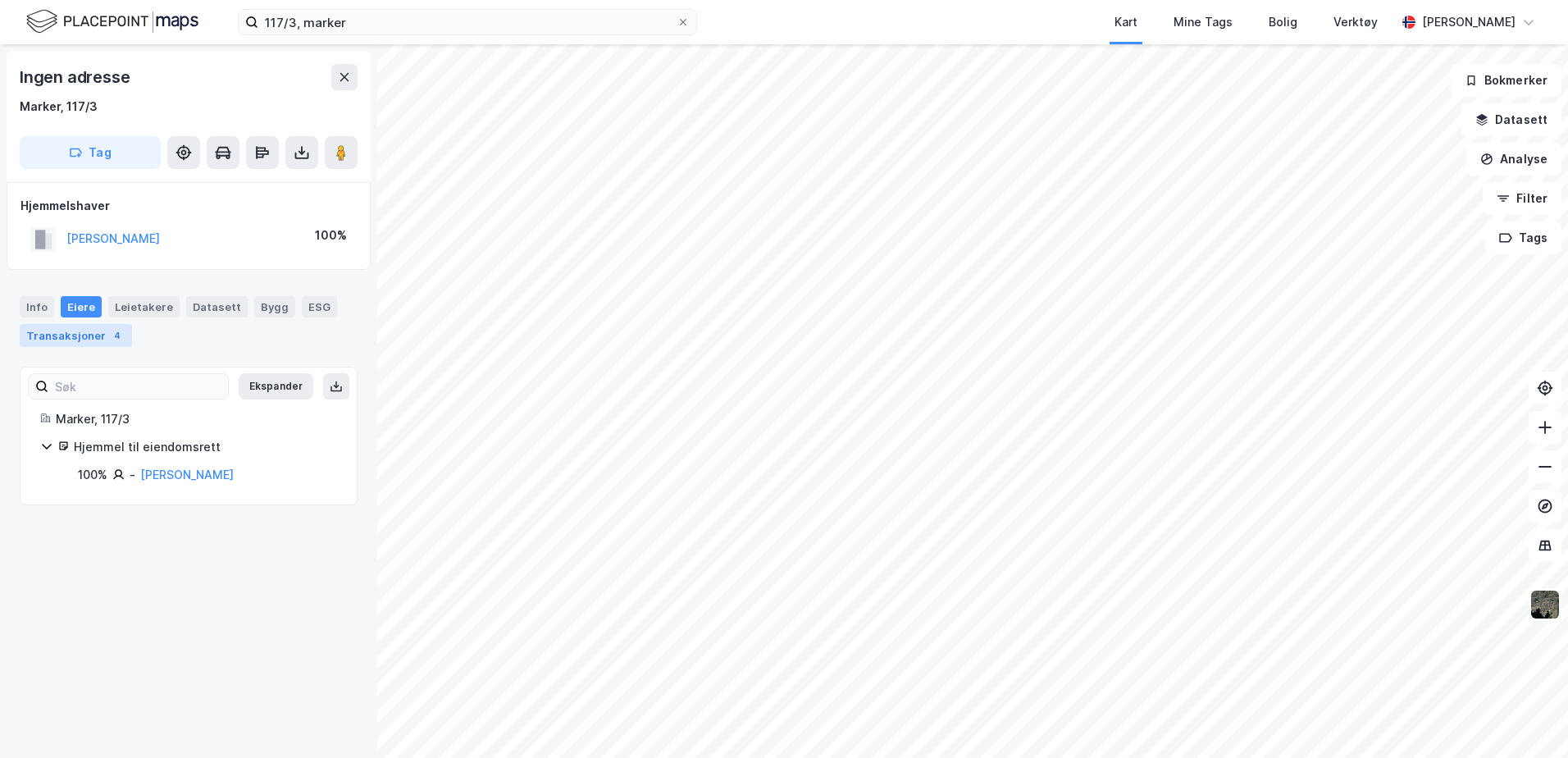
click at [51, 327] on div "Transaksjoner 4" at bounding box center [75, 334] width 112 height 22
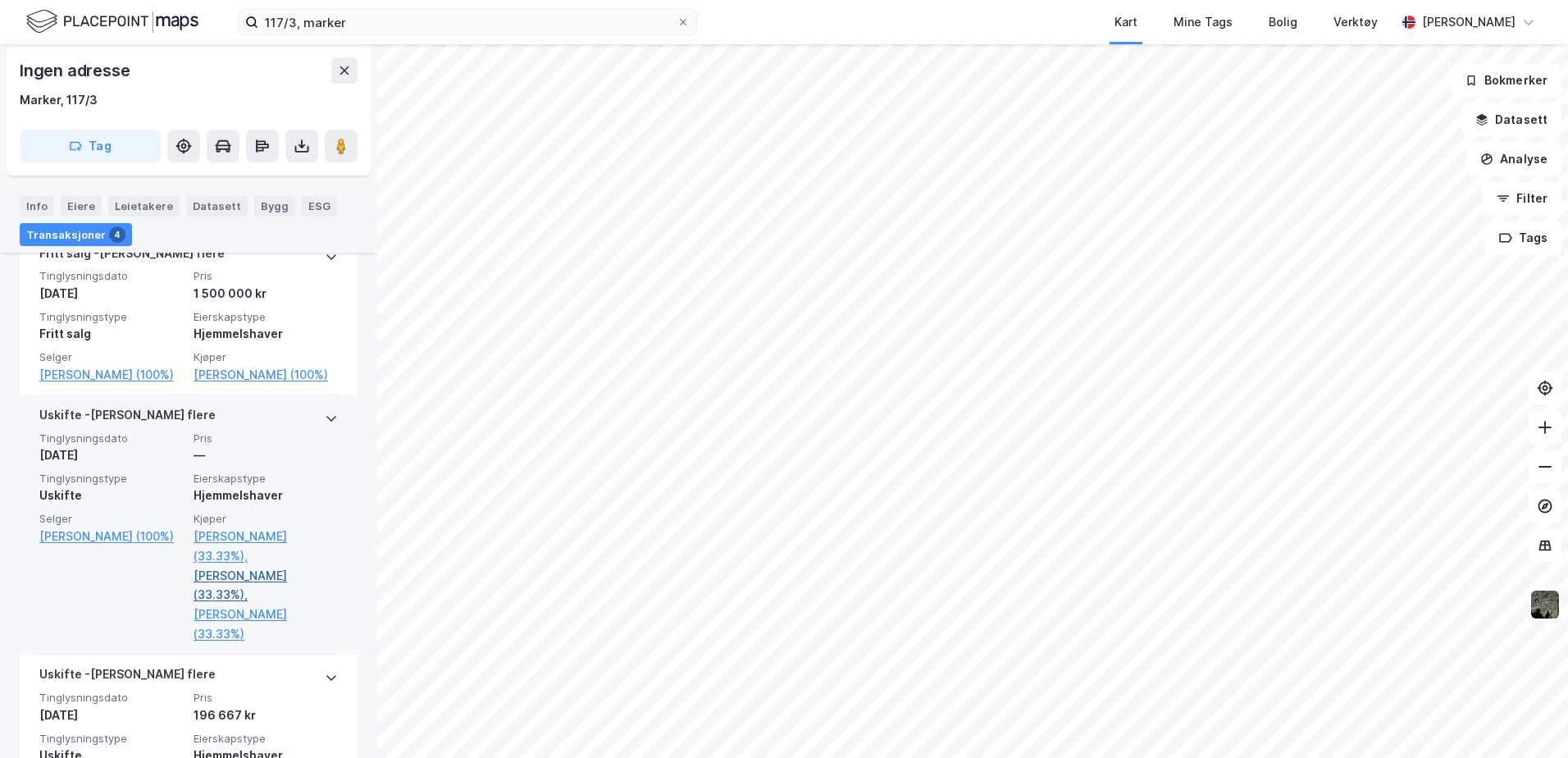
scroll to position [368, 0]
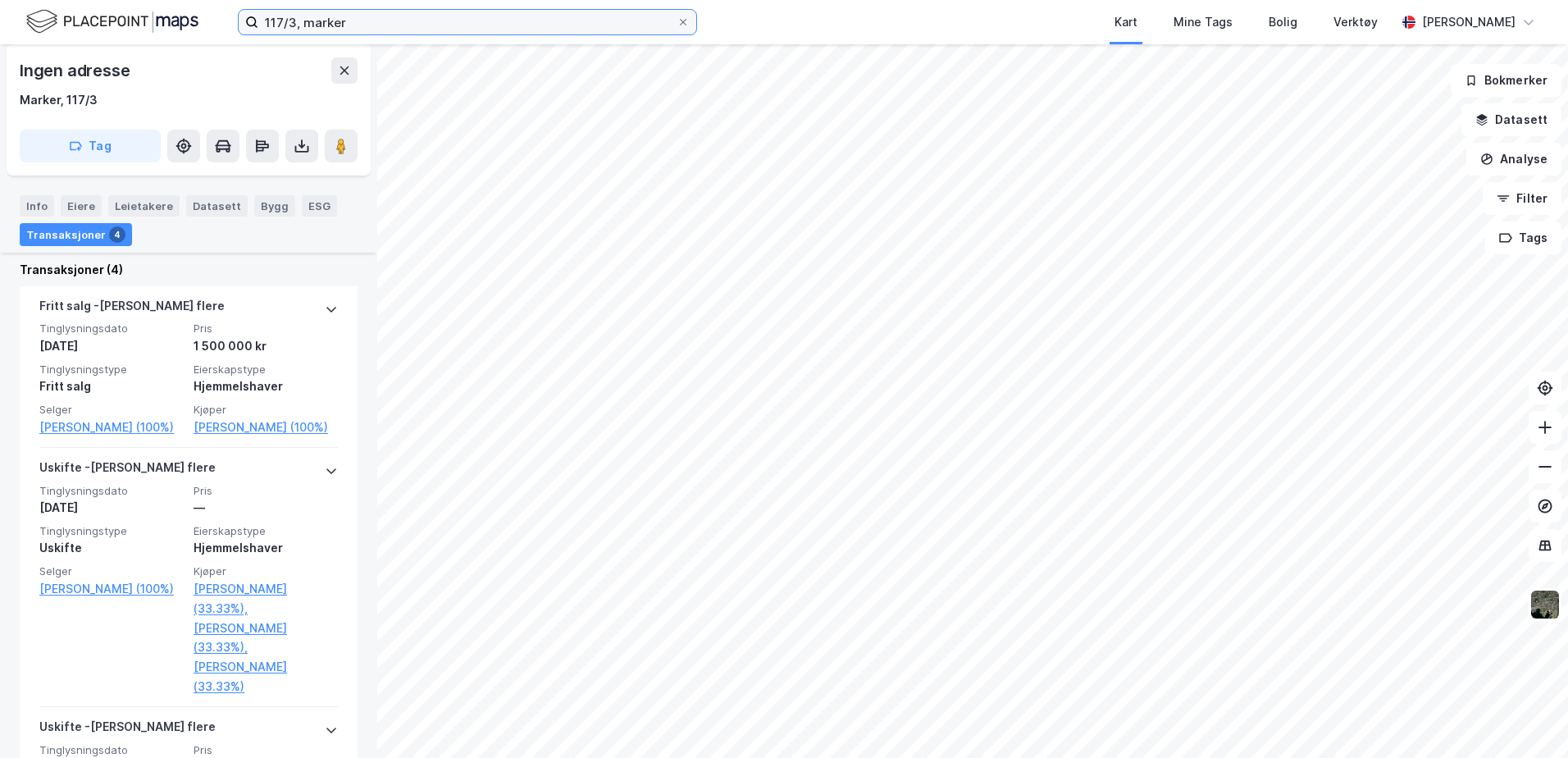
click at [364, 18] on input "117/3, marker" at bounding box center [468, 22] width 419 height 24
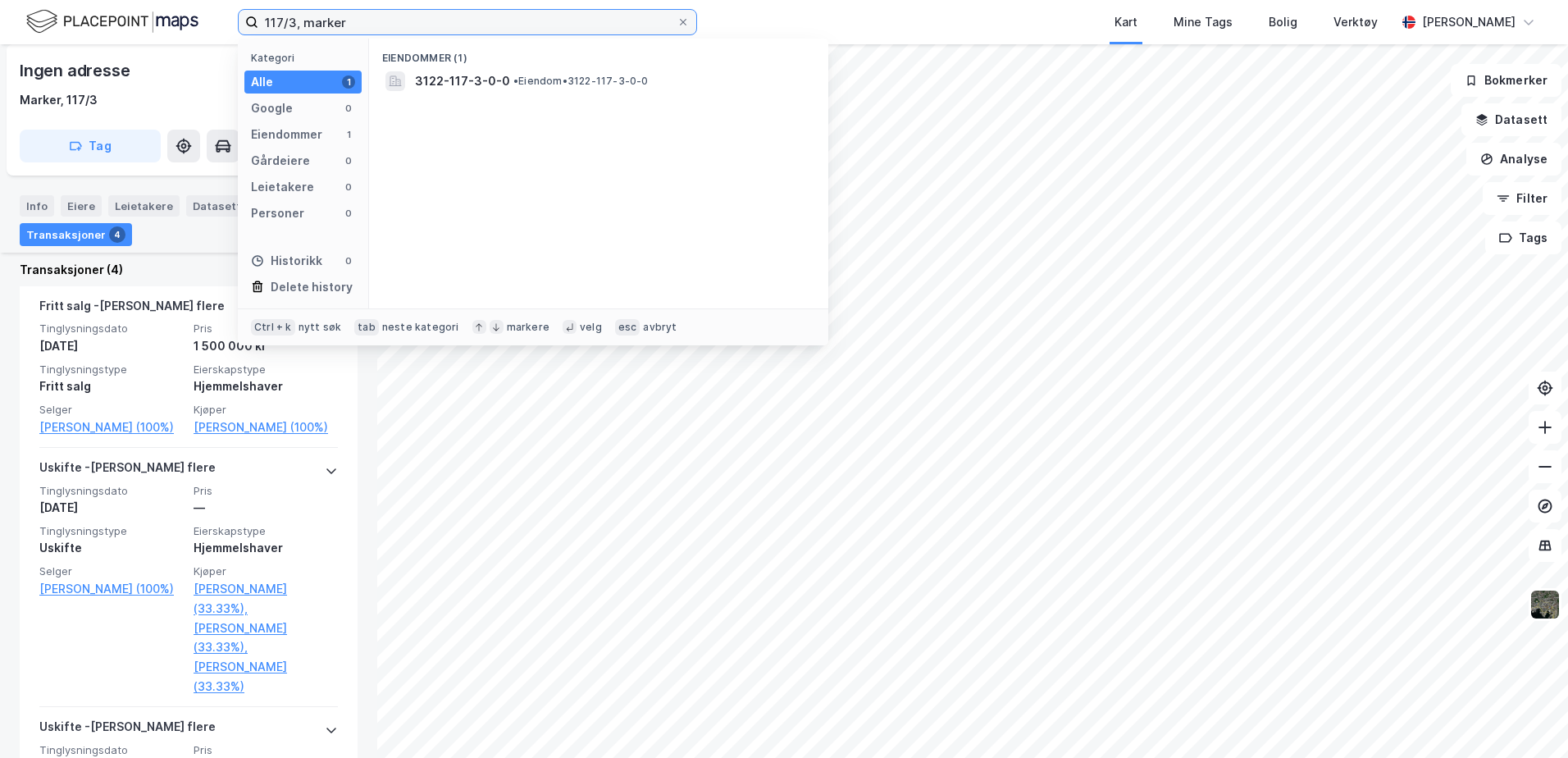
drag, startPoint x: 366, startPoint y: 18, endPoint x: 215, endPoint y: 23, distance: 151.1
click at [217, 23] on div "117/3, marker Kategori Alle 1 Google 0 Eiendommer 1 Gårdeiere 0 Leietakere 0 Pe…" at bounding box center [784, 22] width 1568 height 44
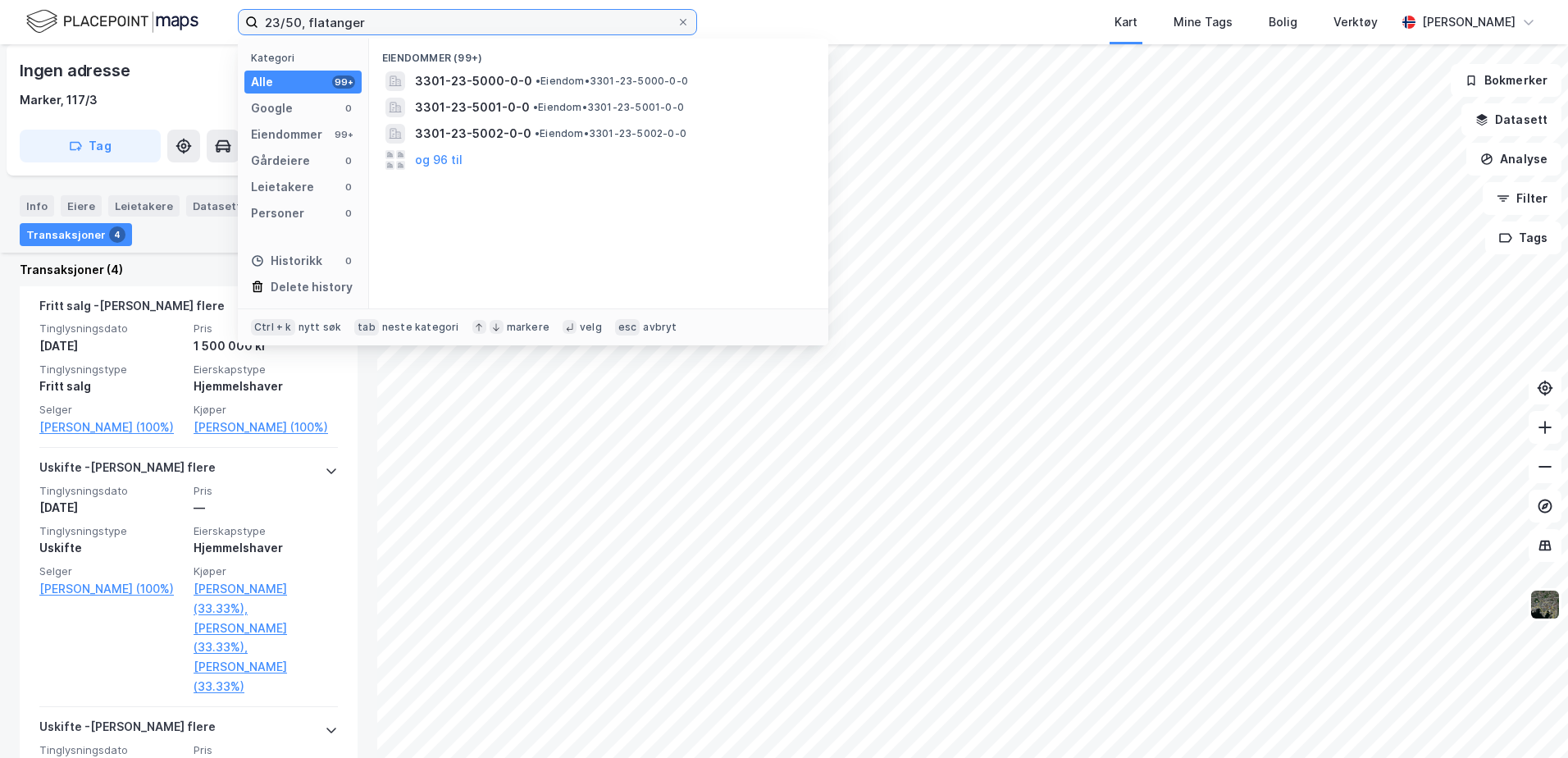
type input "23/50, flatanger"
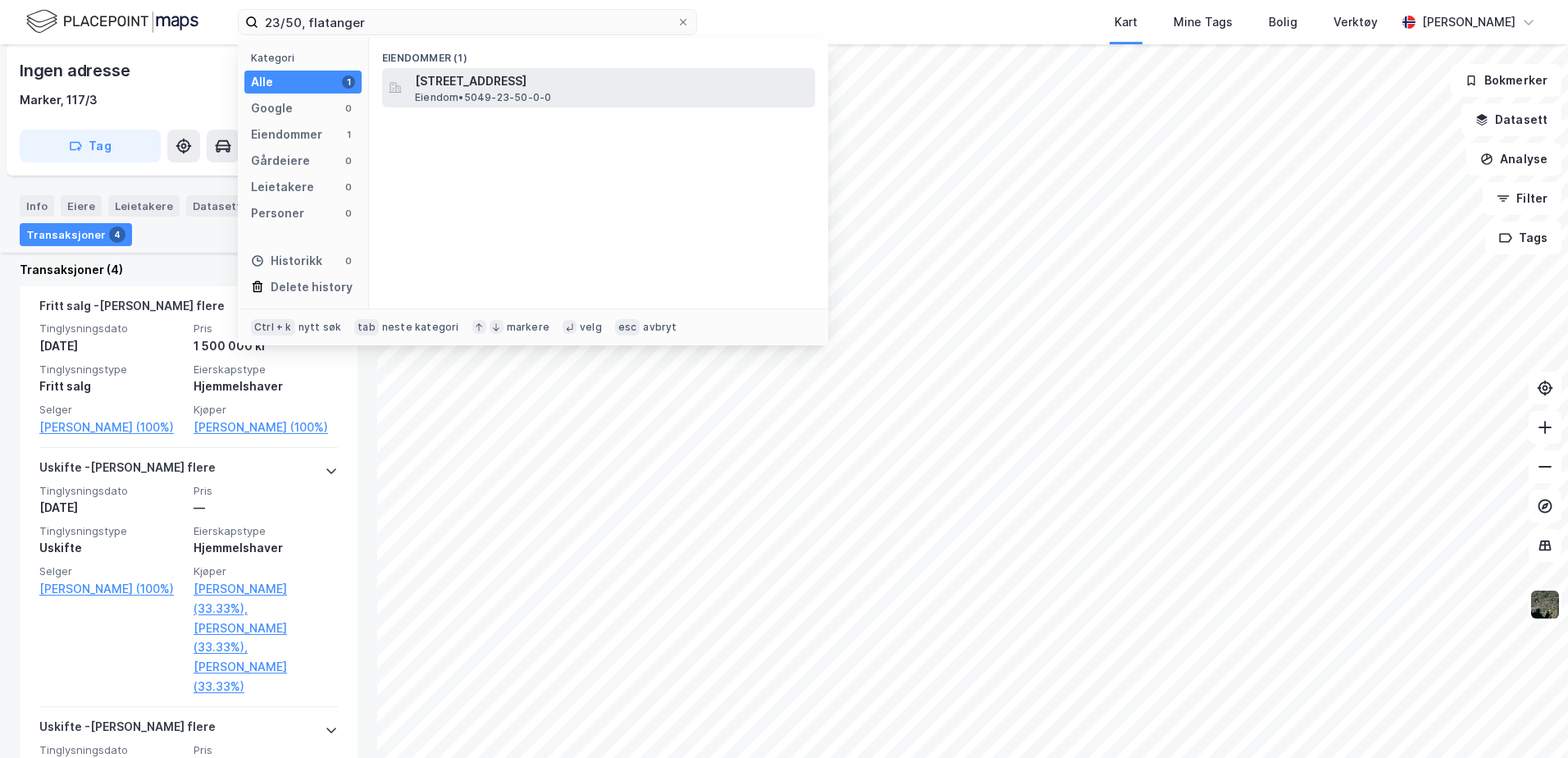
click at [499, 71] on span "[STREET_ADDRESS]" at bounding box center [611, 81] width 393 height 20
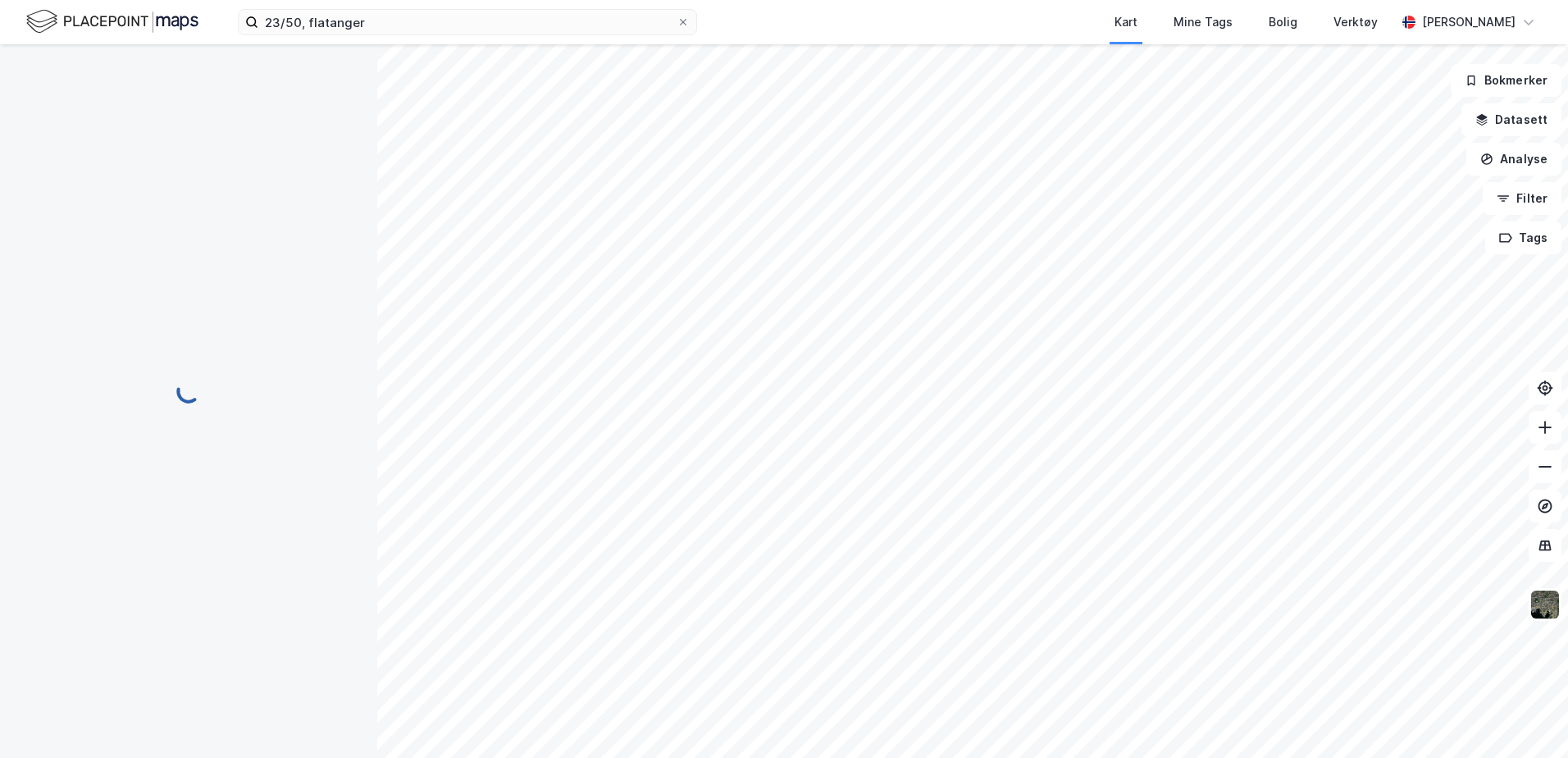
scroll to position [116, 0]
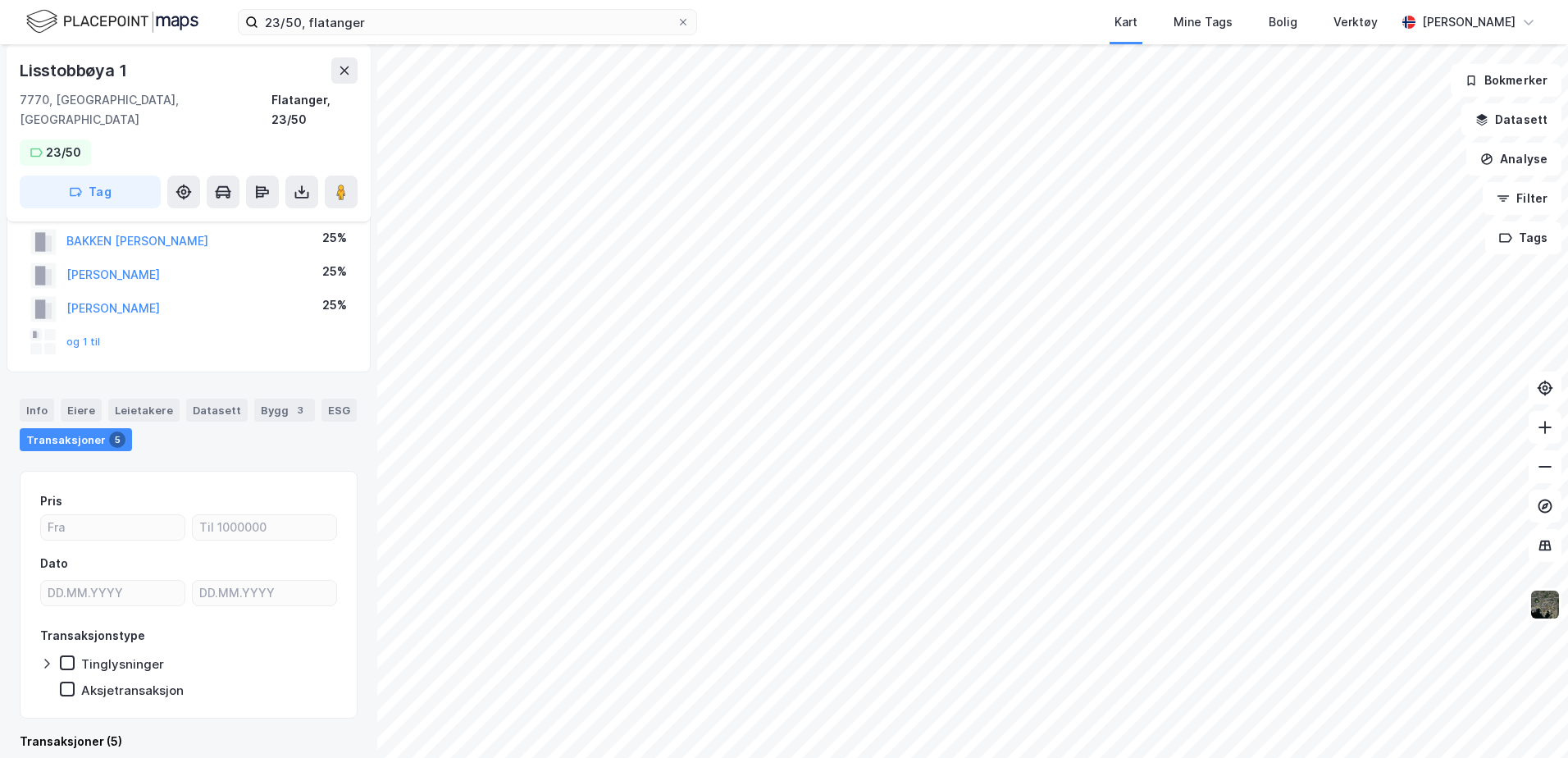
click at [0, 0] on button "og 1 til" at bounding box center [0, 0] width 0 height 0
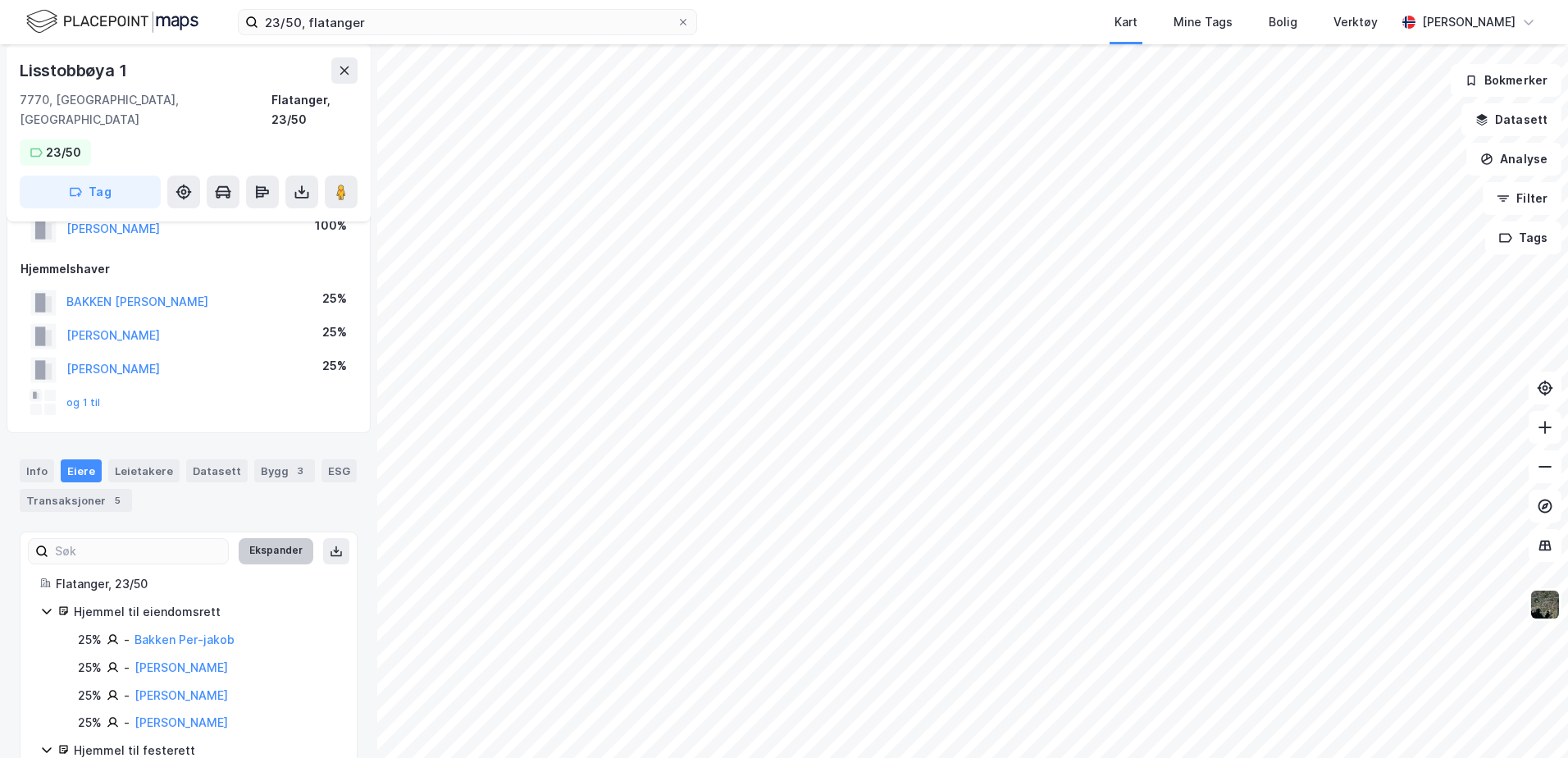
scroll to position [107, 0]
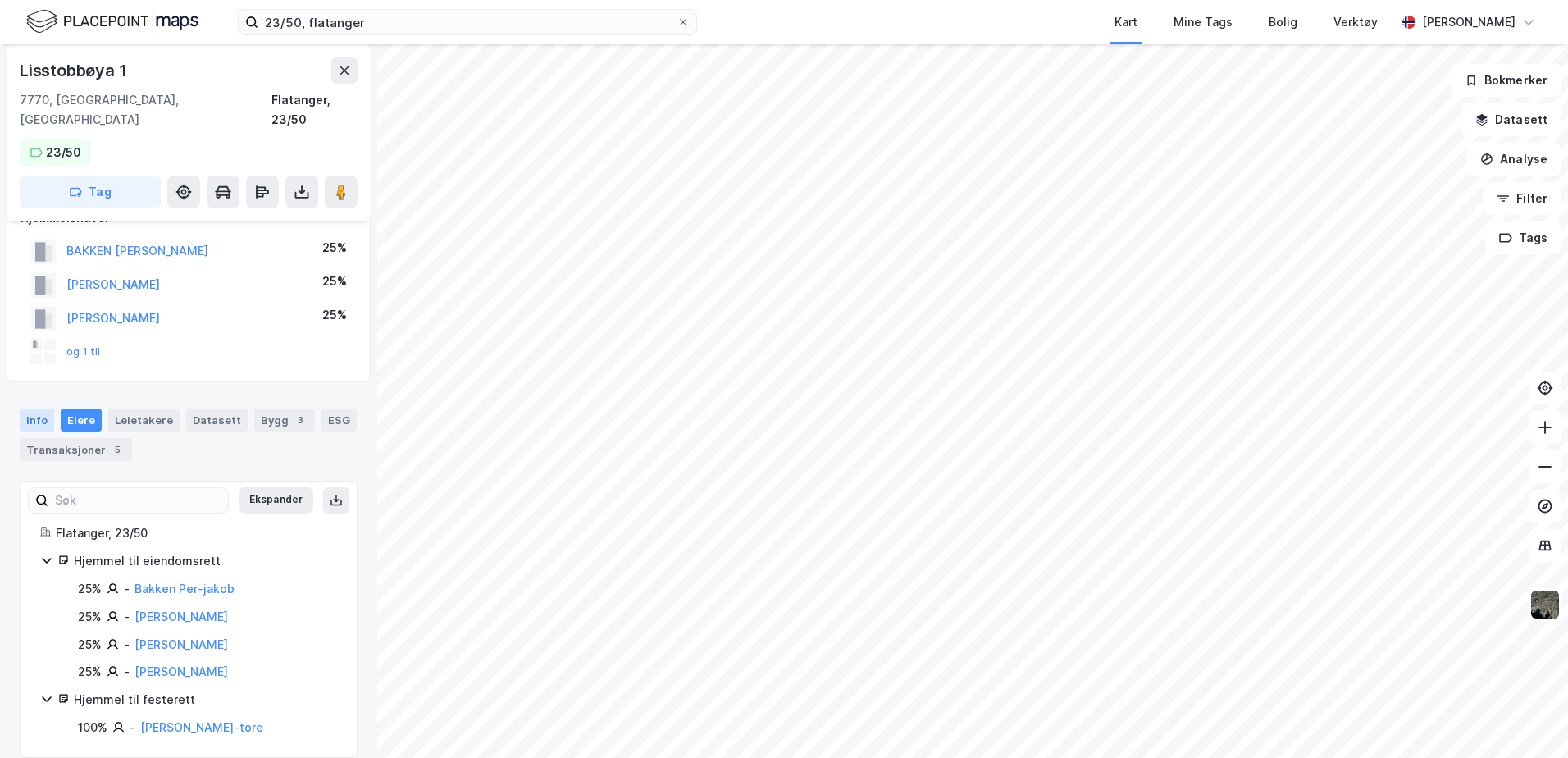
click at [22, 408] on div "Info" at bounding box center [36, 419] width 34 height 22
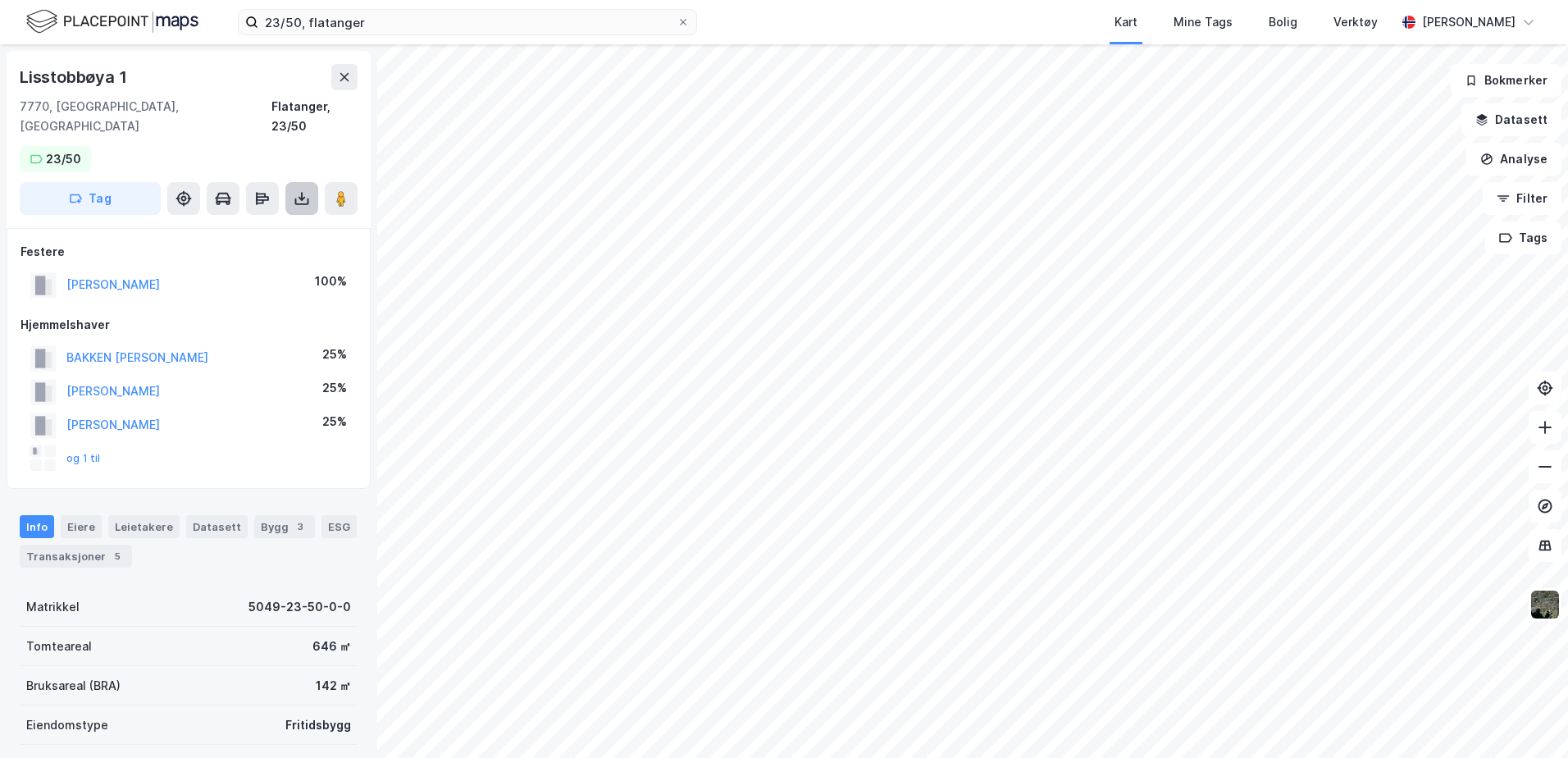
click at [309, 190] on icon at bounding box center [301, 198] width 17 height 17
click at [236, 218] on div "Last ned grunnbok" at bounding box center [231, 231] width 175 height 26
click at [88, 545] on div "Transaksjoner 5" at bounding box center [75, 556] width 112 height 22
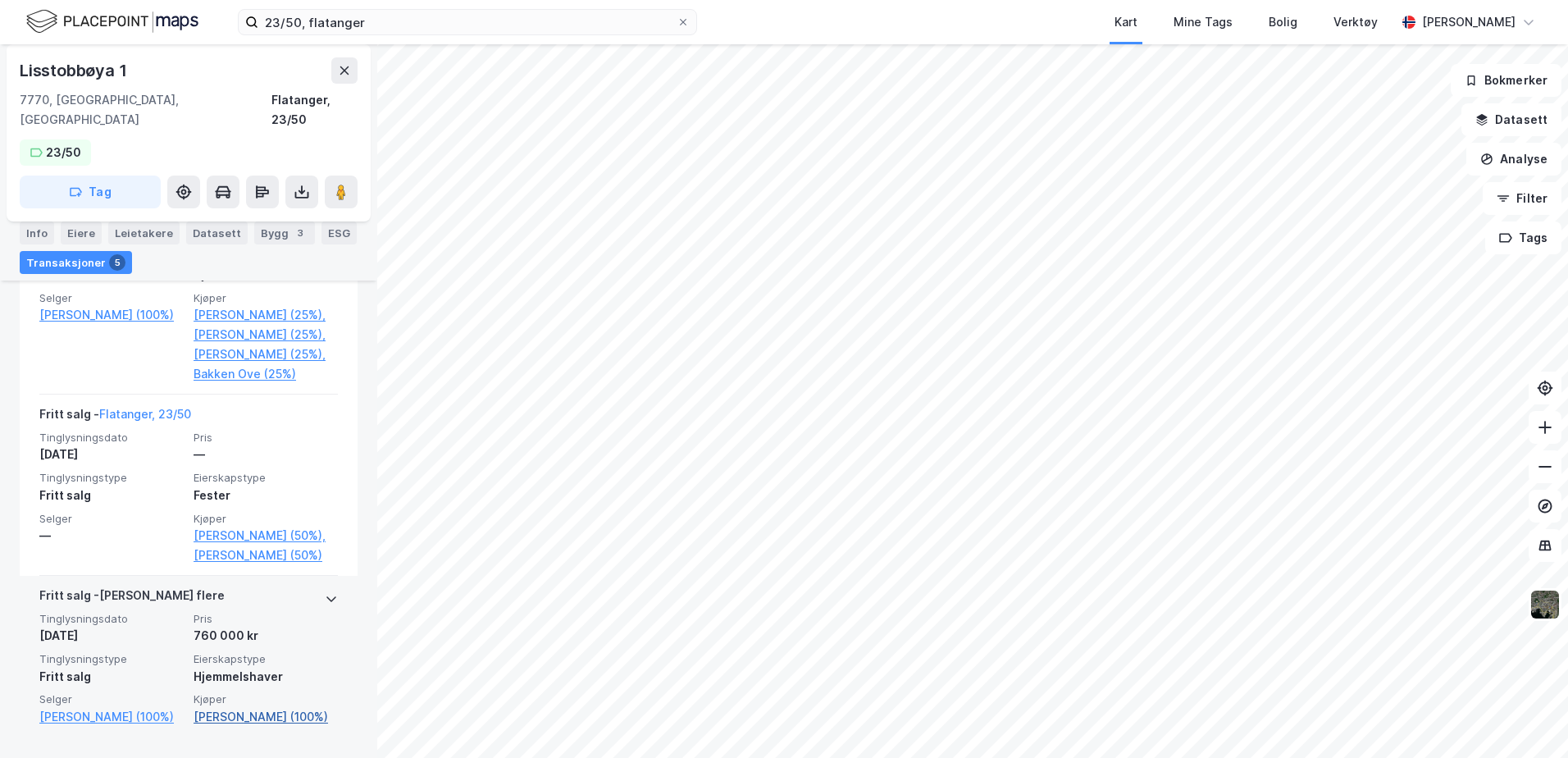
scroll to position [1100, 0]
